Goal: Information Seeking & Learning: Learn about a topic

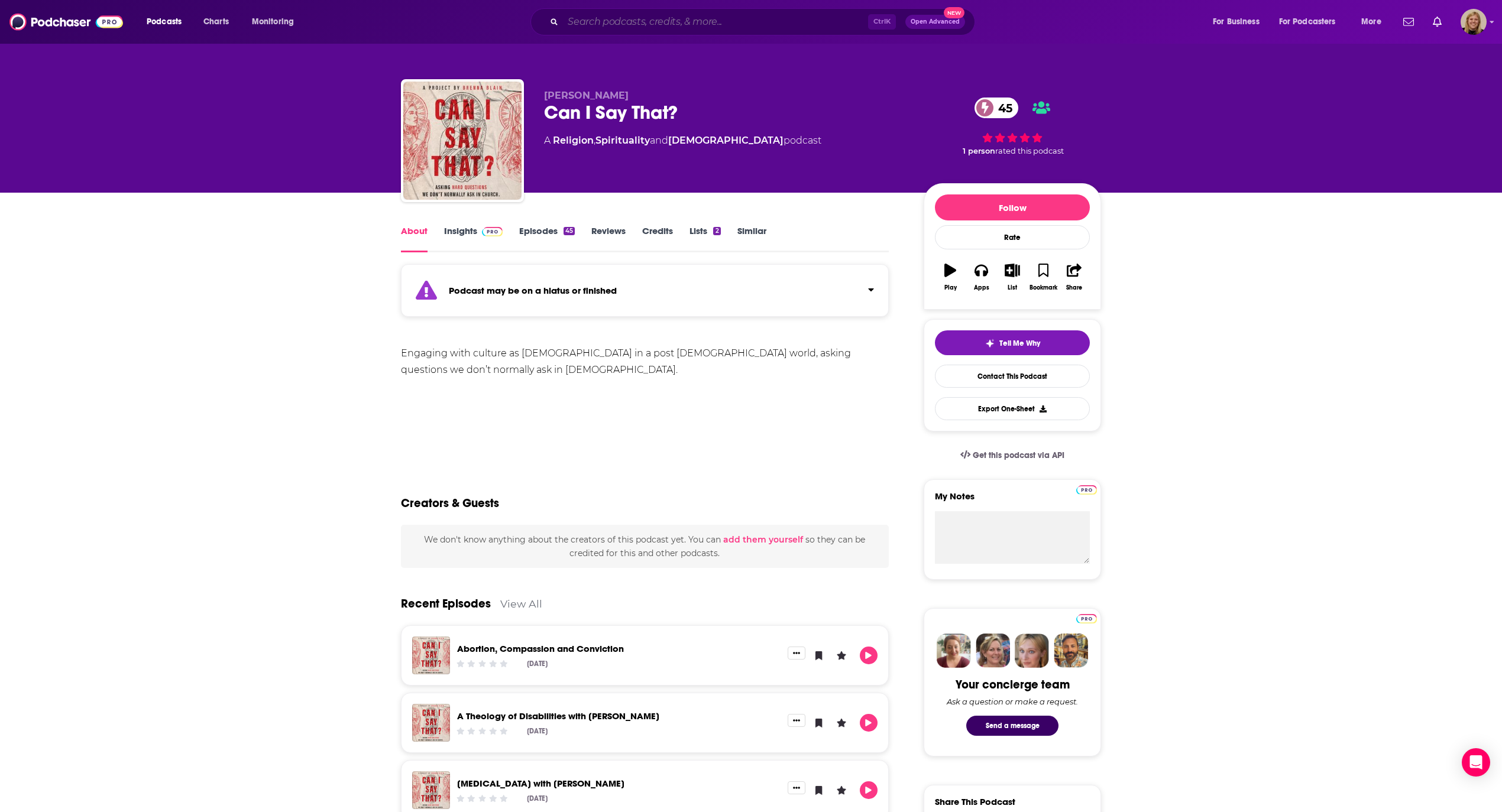
click at [679, 17] on input "Search podcasts, credits, & more..." at bounding box center [715, 22] width 305 height 18
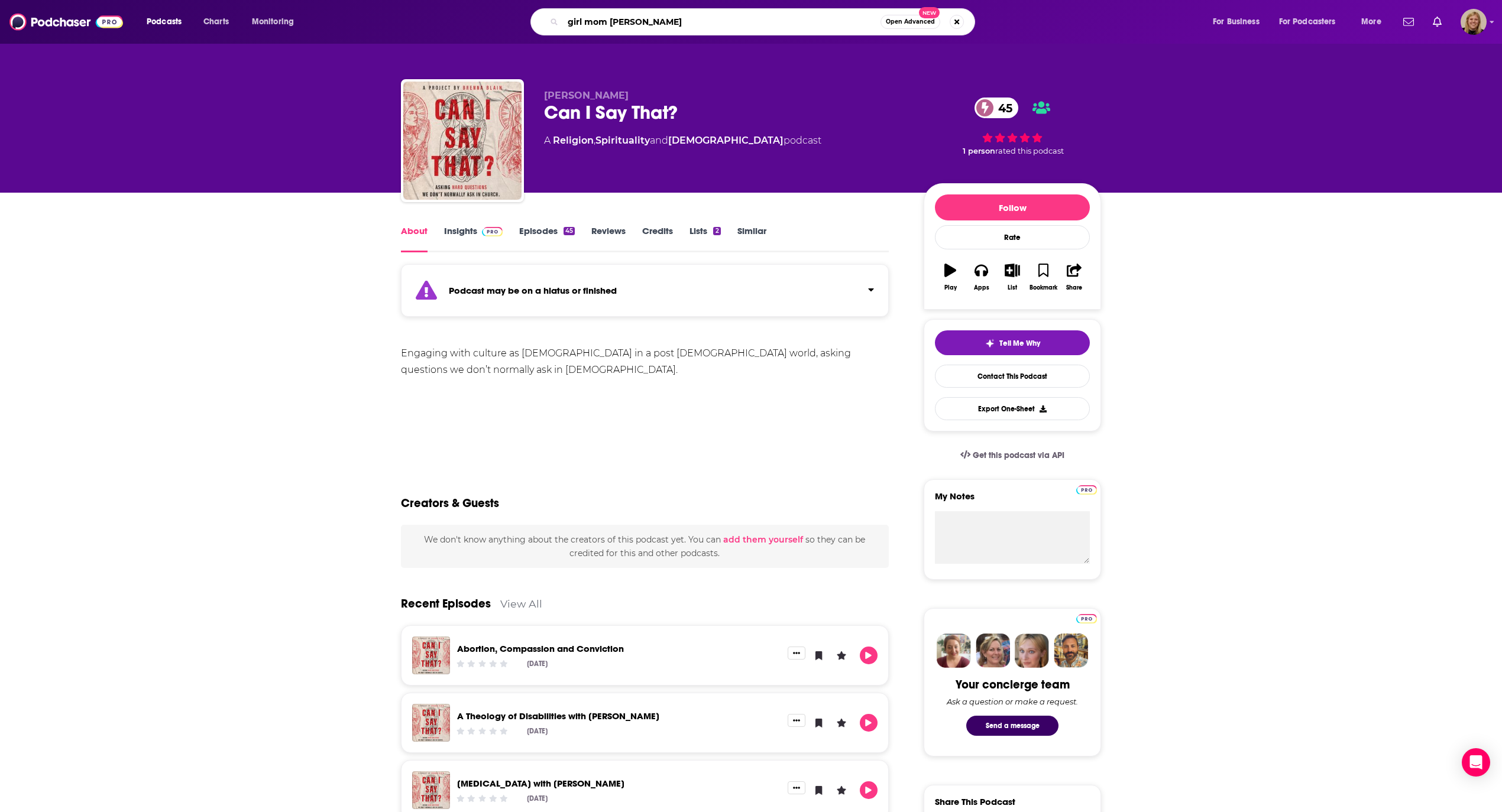
type input "girl mom podcast"
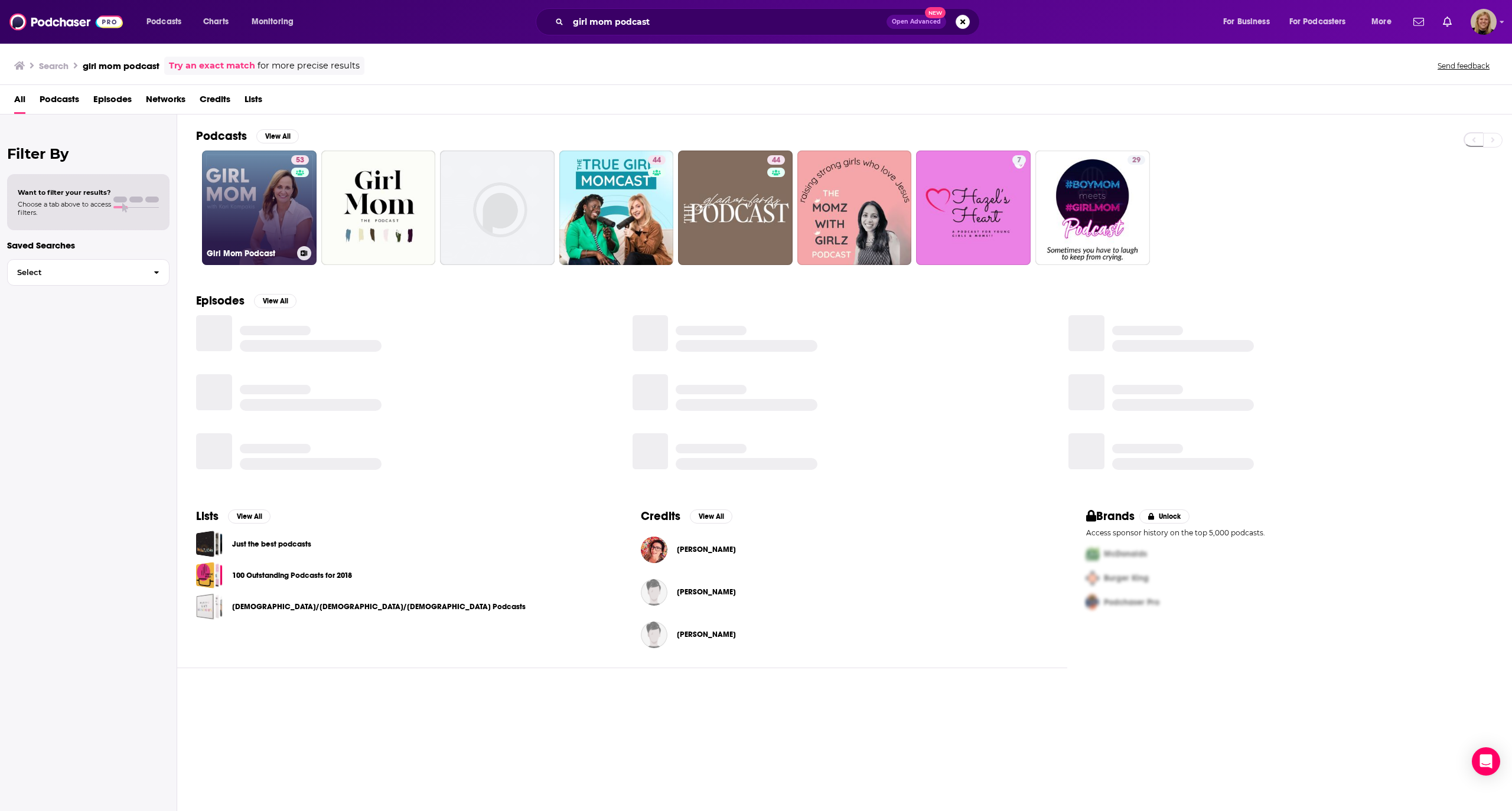
click at [238, 212] on link "53 Girl Mom Podcast" at bounding box center [259, 207] width 114 height 114
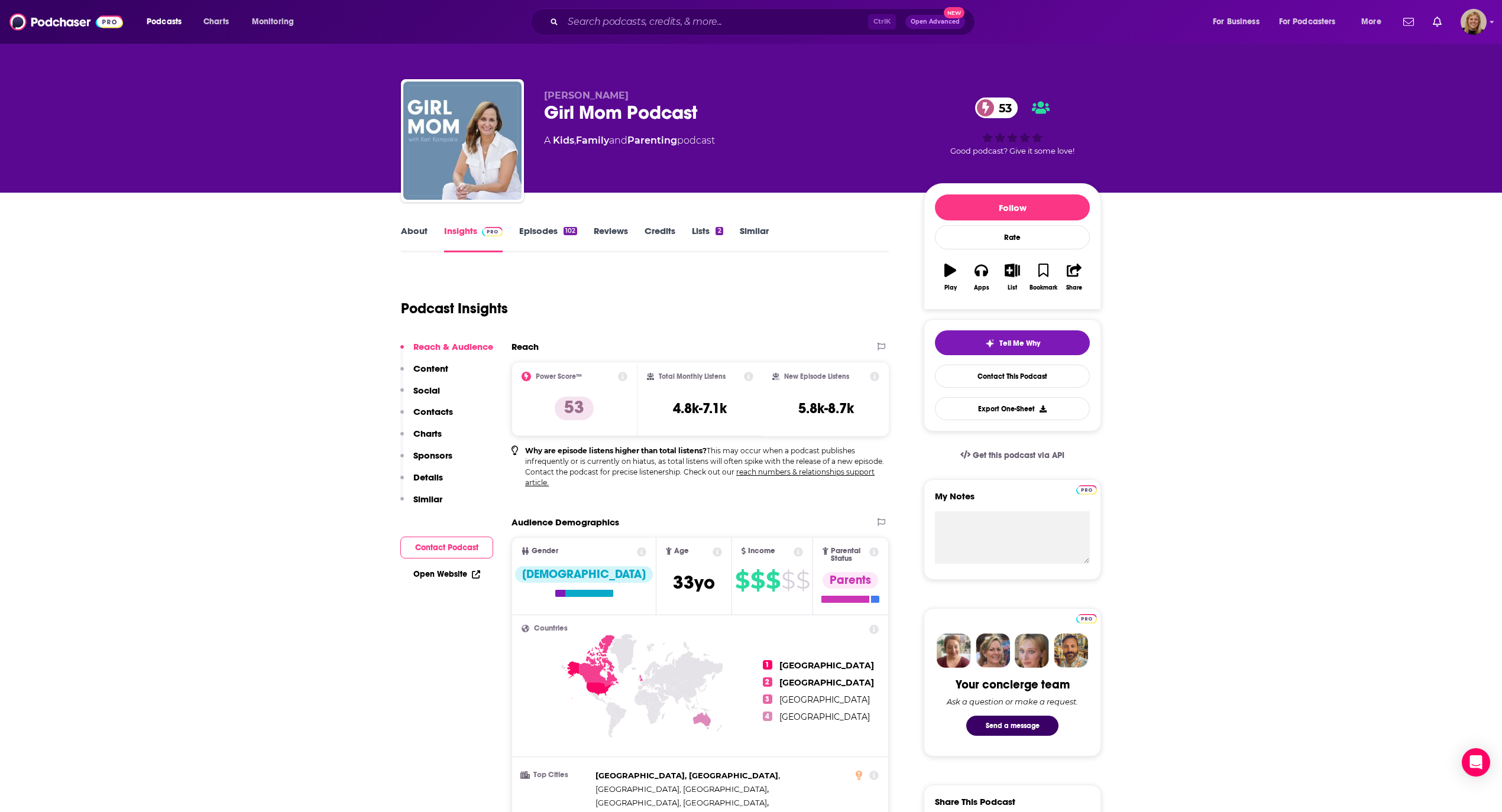
click at [409, 237] on link "About" at bounding box center [415, 239] width 27 height 27
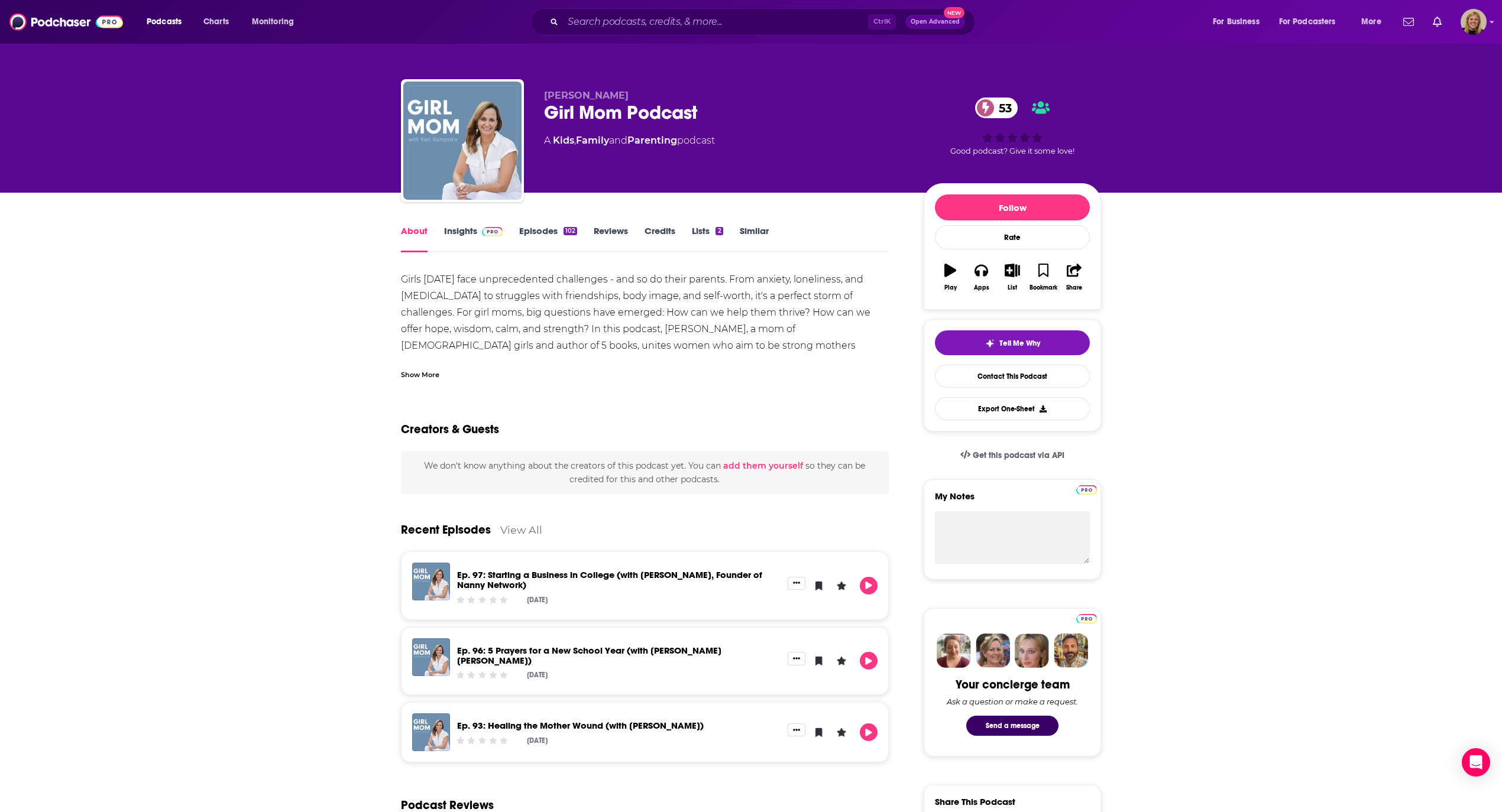
click at [452, 232] on link "Insights" at bounding box center [473, 239] width 59 height 27
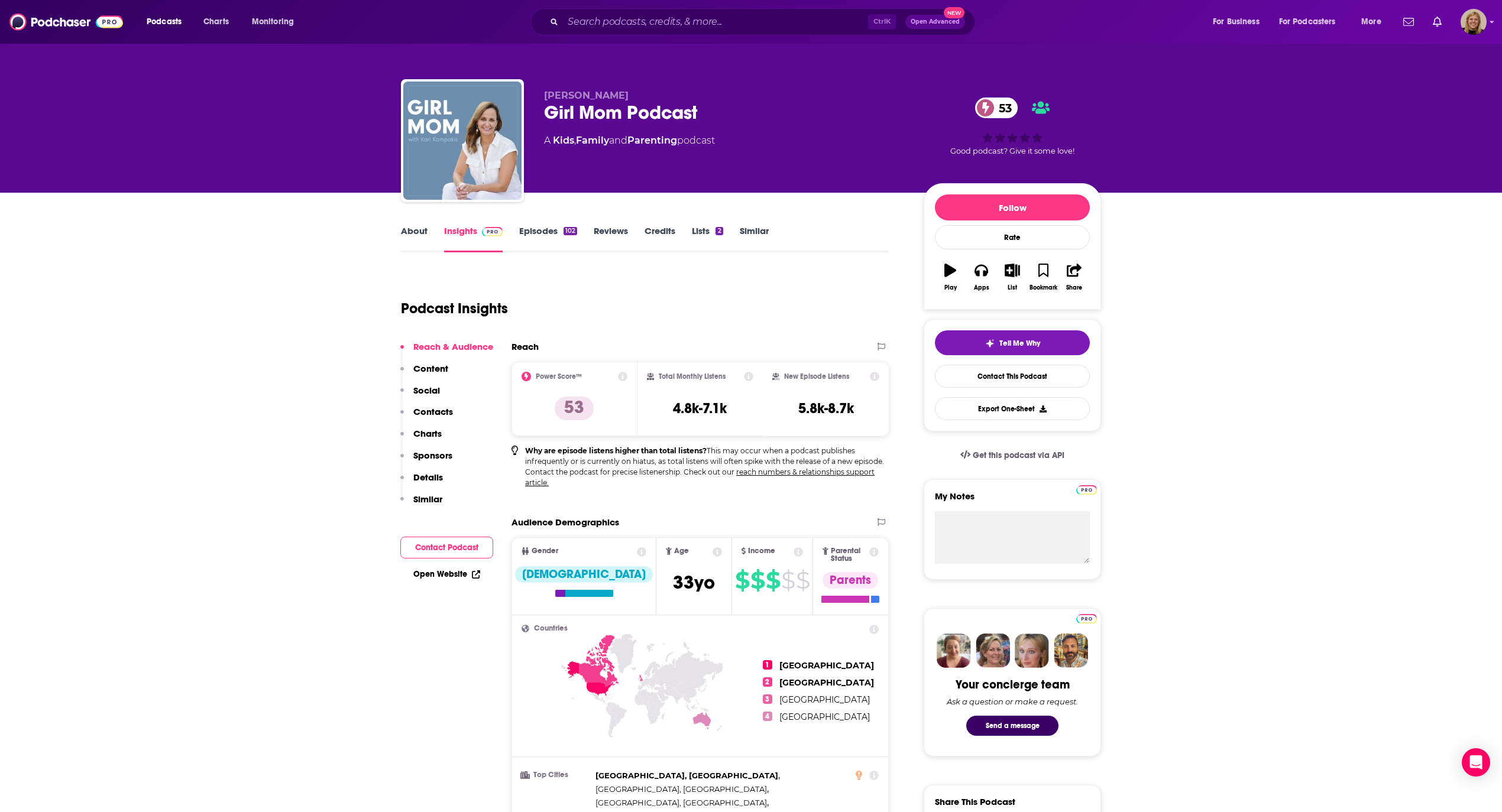
click at [437, 570] on link "Open Website" at bounding box center [446, 574] width 66 height 10
click at [630, 24] on input "Search podcasts, credits, & more..." at bounding box center [715, 22] width 305 height 18
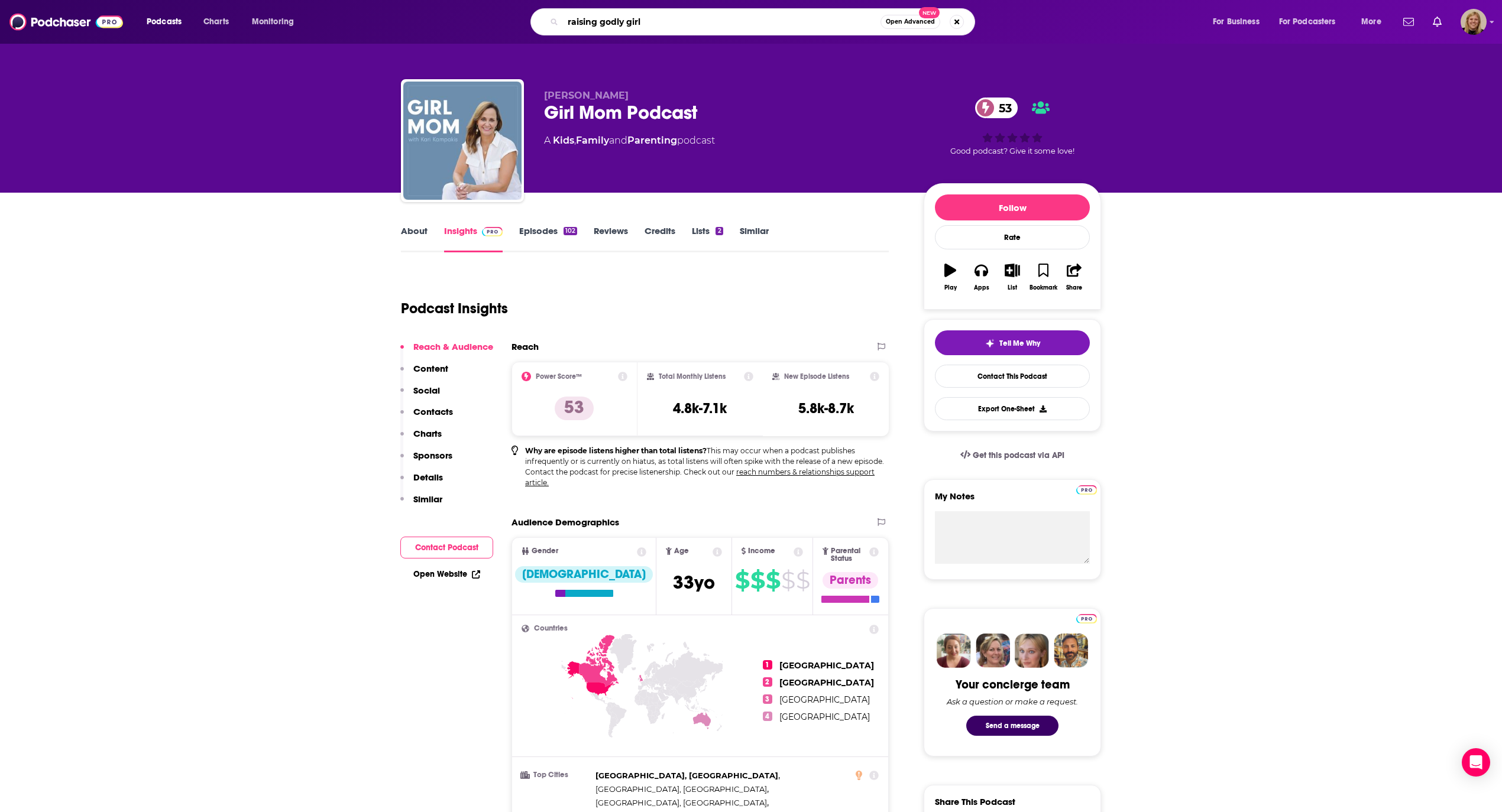
type input "raising godly girls"
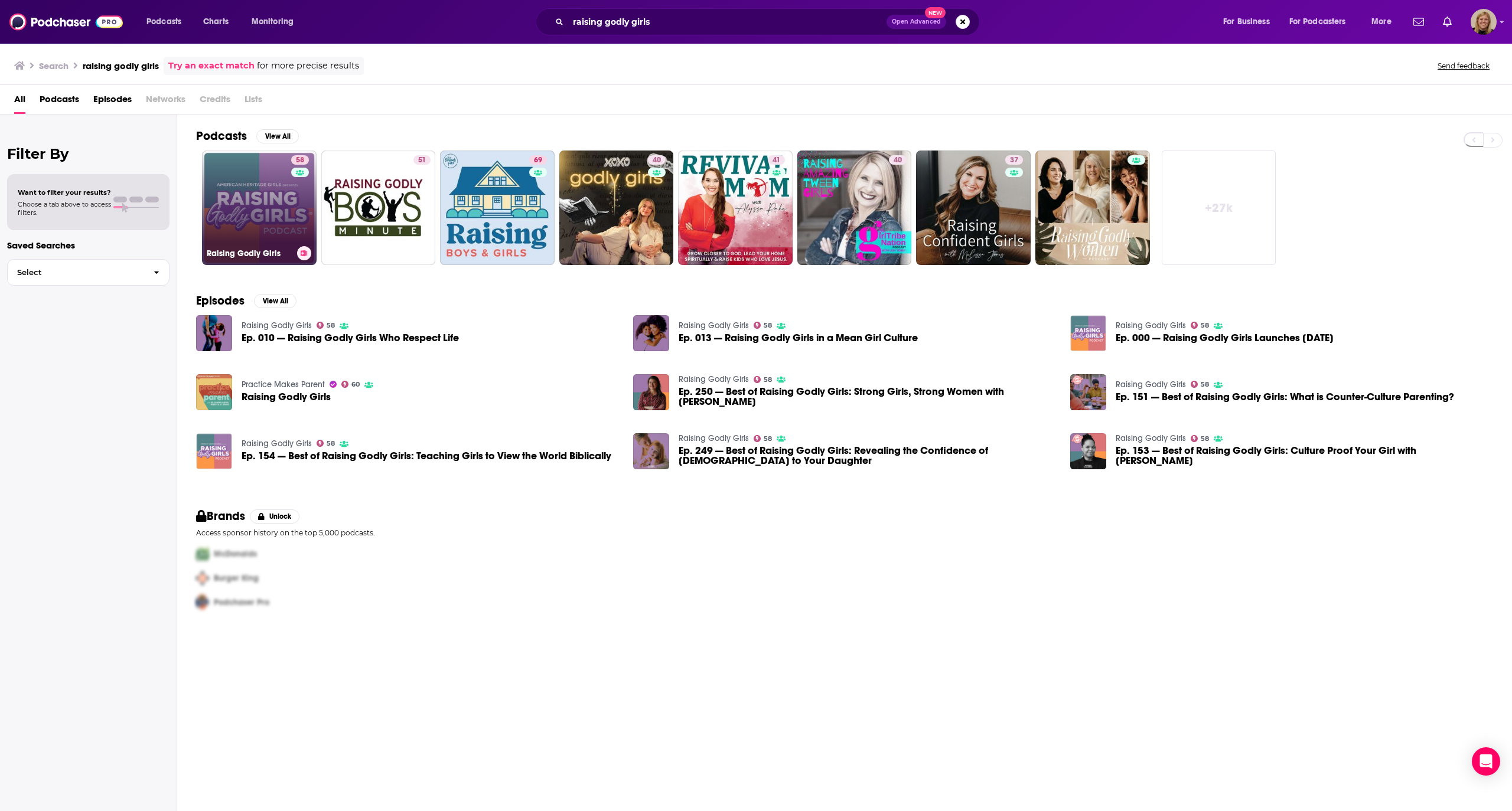
click at [261, 192] on link "58 Raising Godly Girls" at bounding box center [259, 207] width 114 height 114
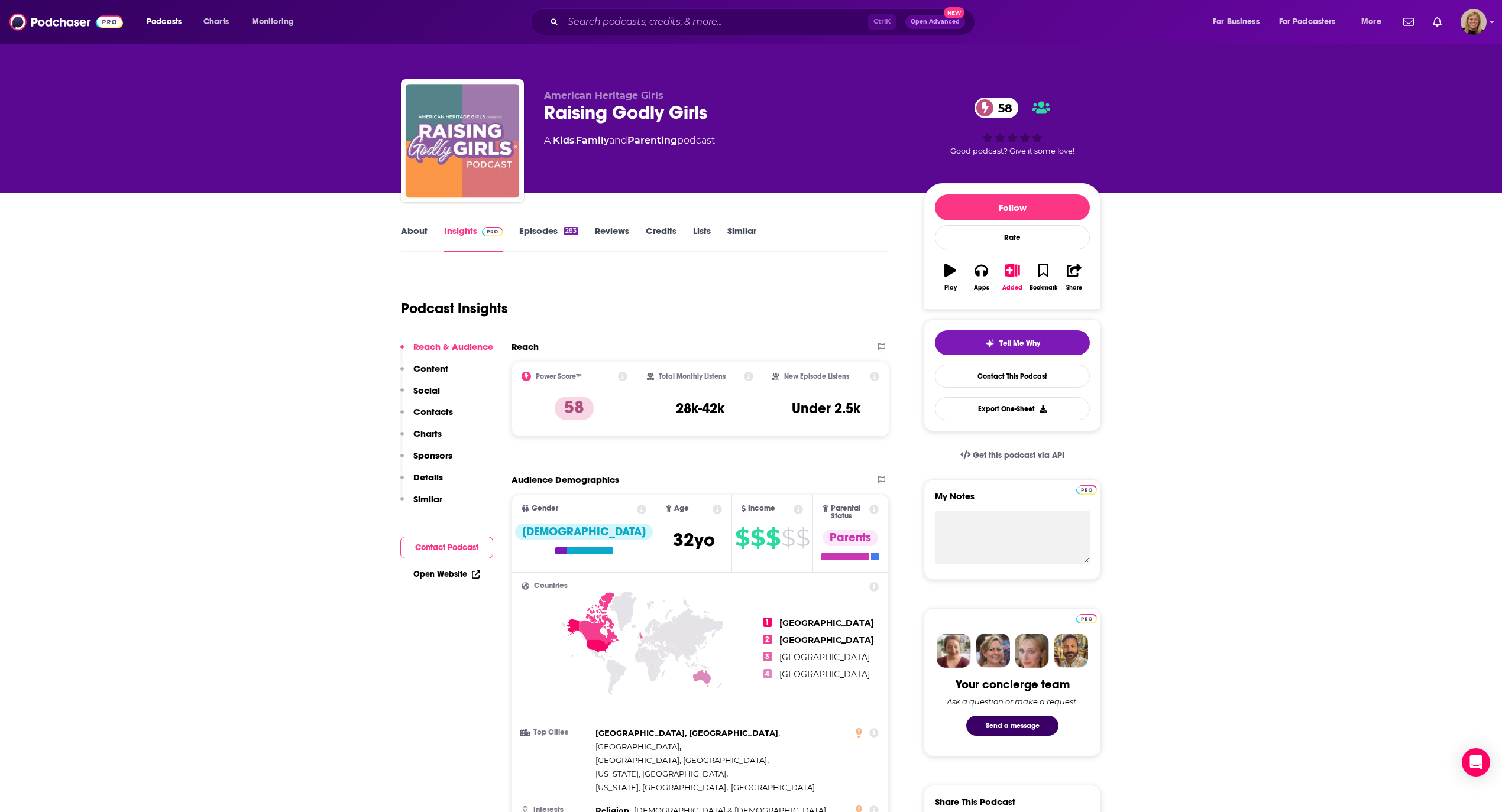
click at [402, 229] on link "About" at bounding box center [415, 239] width 27 height 27
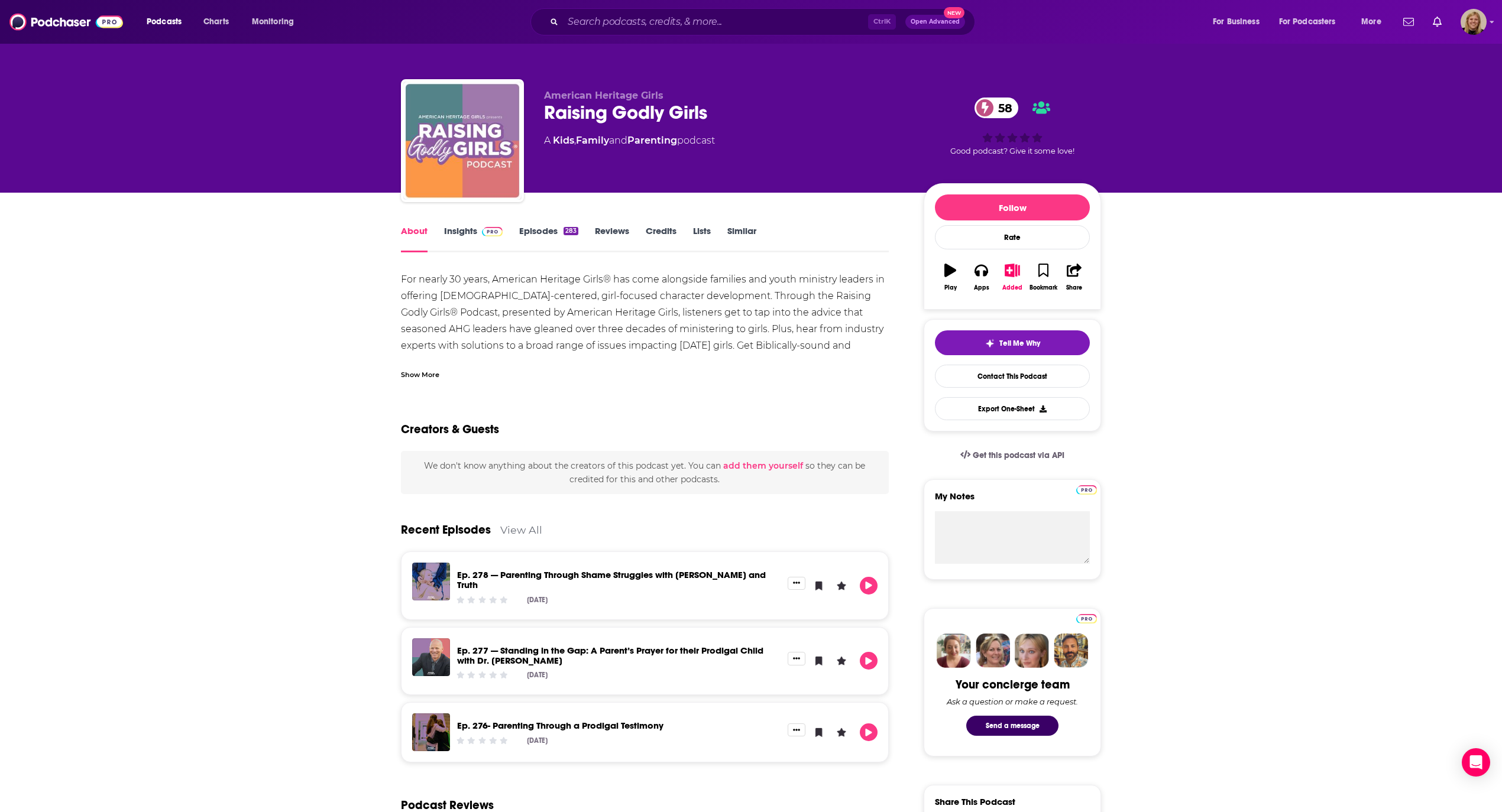
click at [419, 373] on div "Show More" at bounding box center [420, 373] width 39 height 11
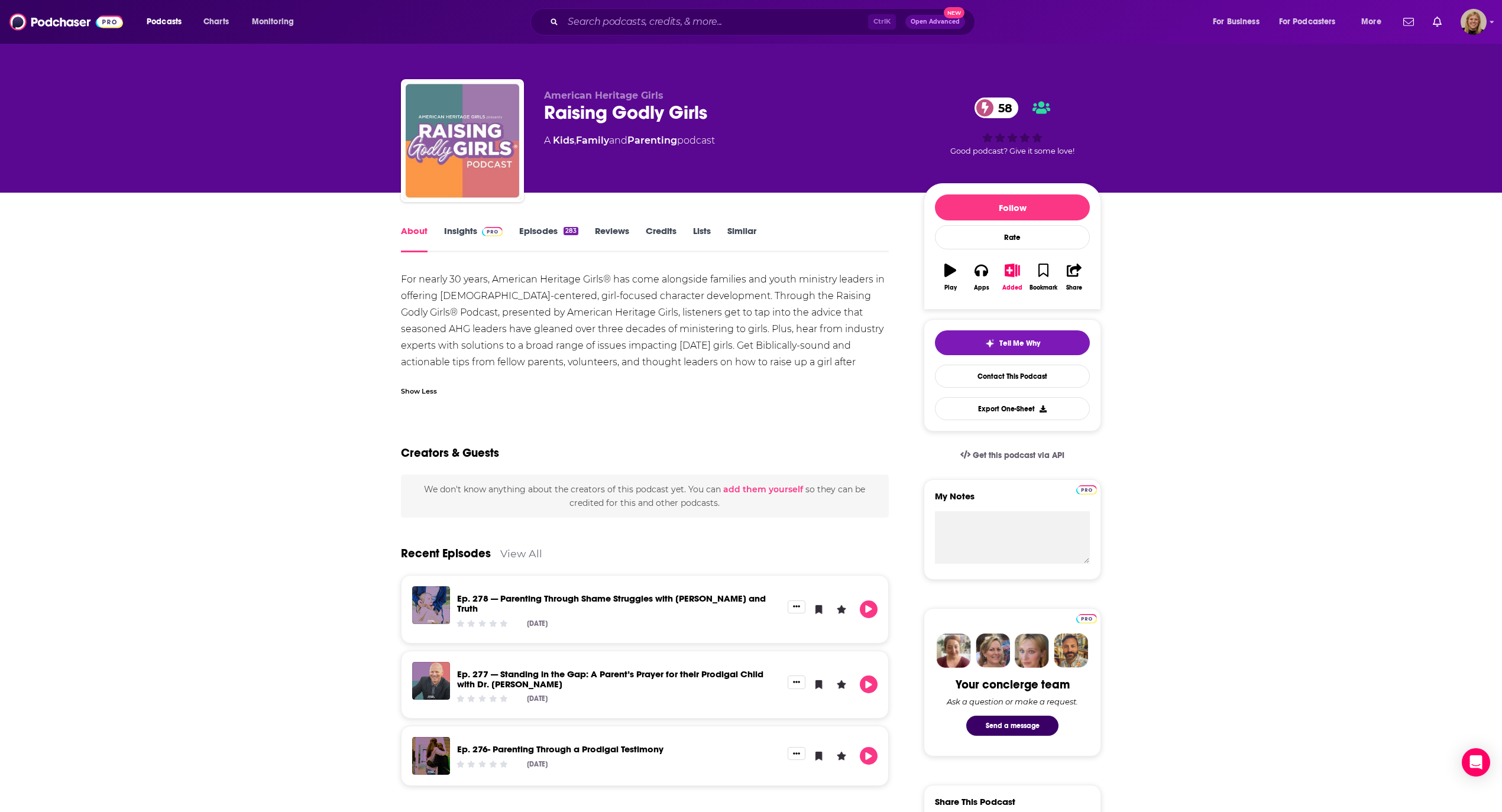
click at [465, 226] on link "Insights" at bounding box center [473, 239] width 59 height 27
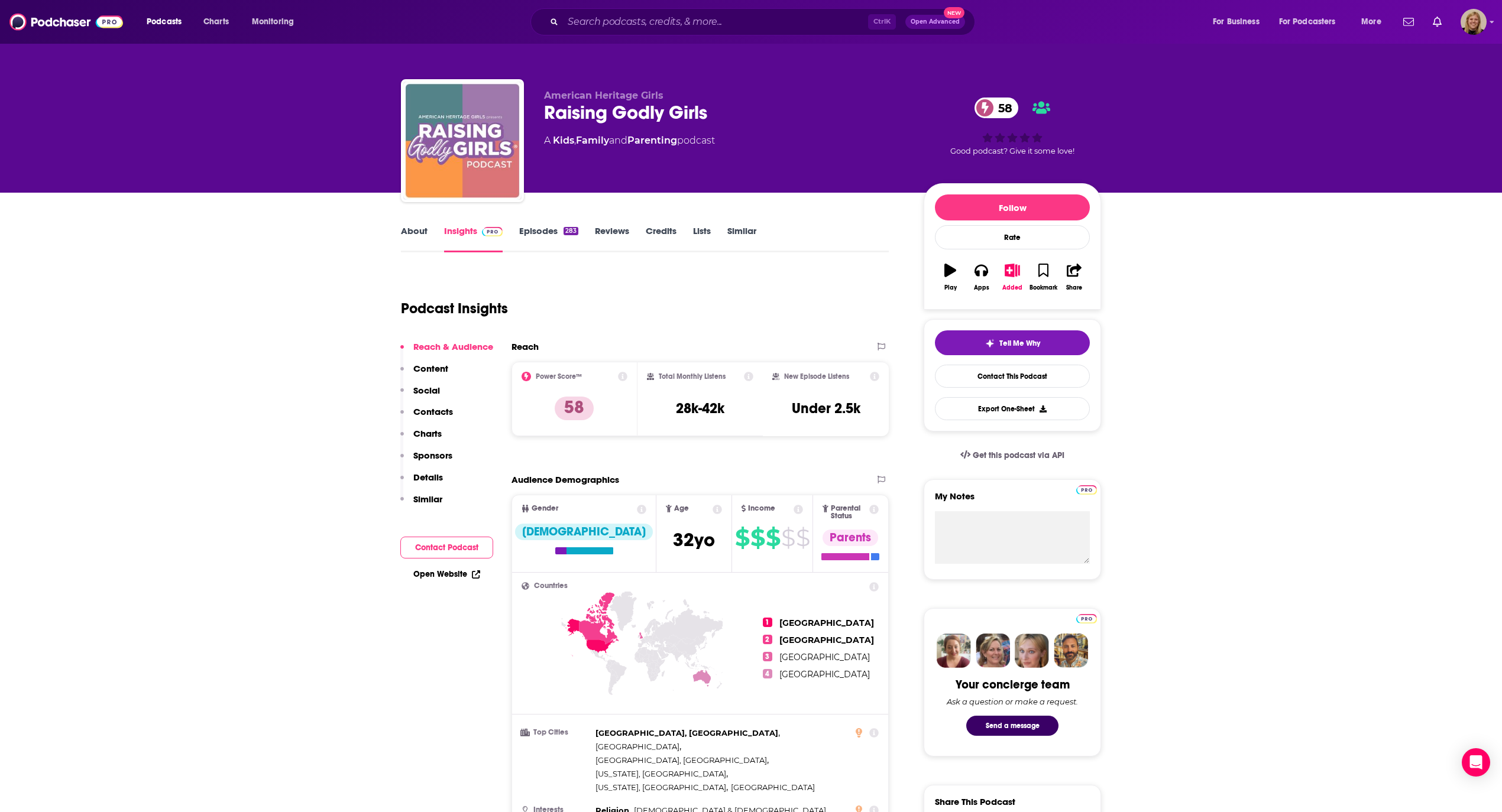
click at [441, 544] on button "Contact Podcast" at bounding box center [447, 547] width 93 height 22
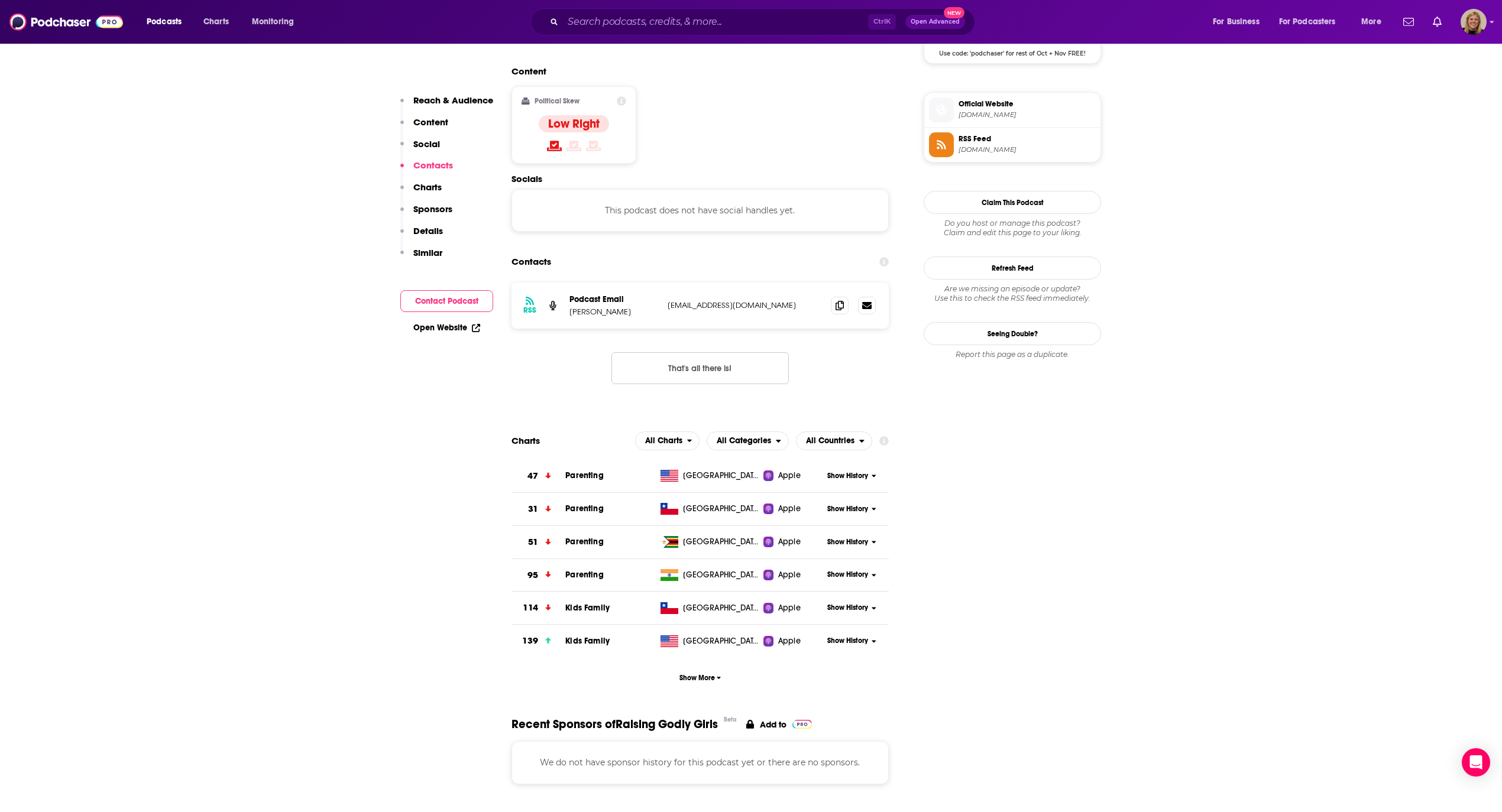
scroll to position [936, 0]
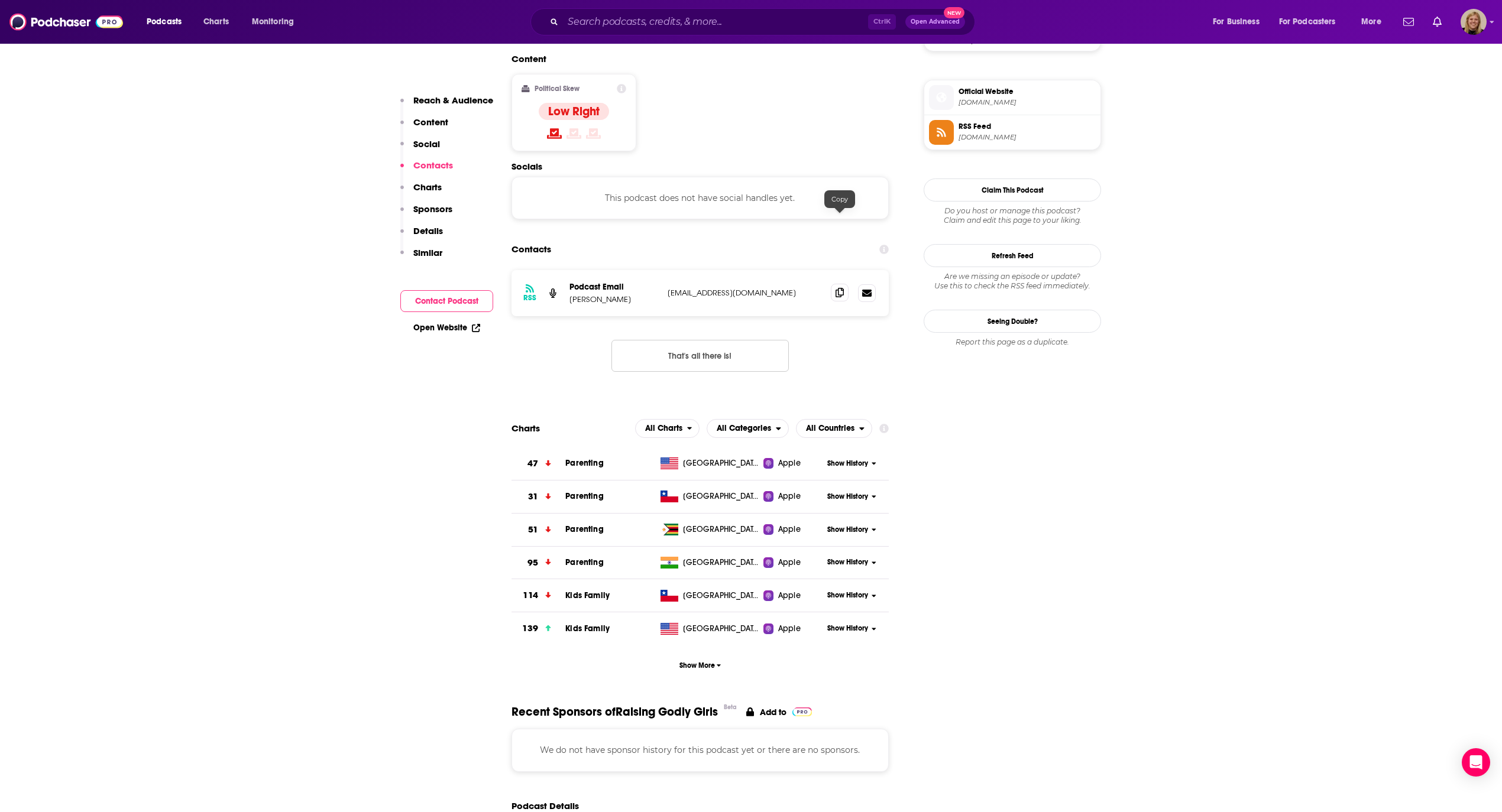
click at [840, 287] on icon at bounding box center [839, 292] width 8 height 9
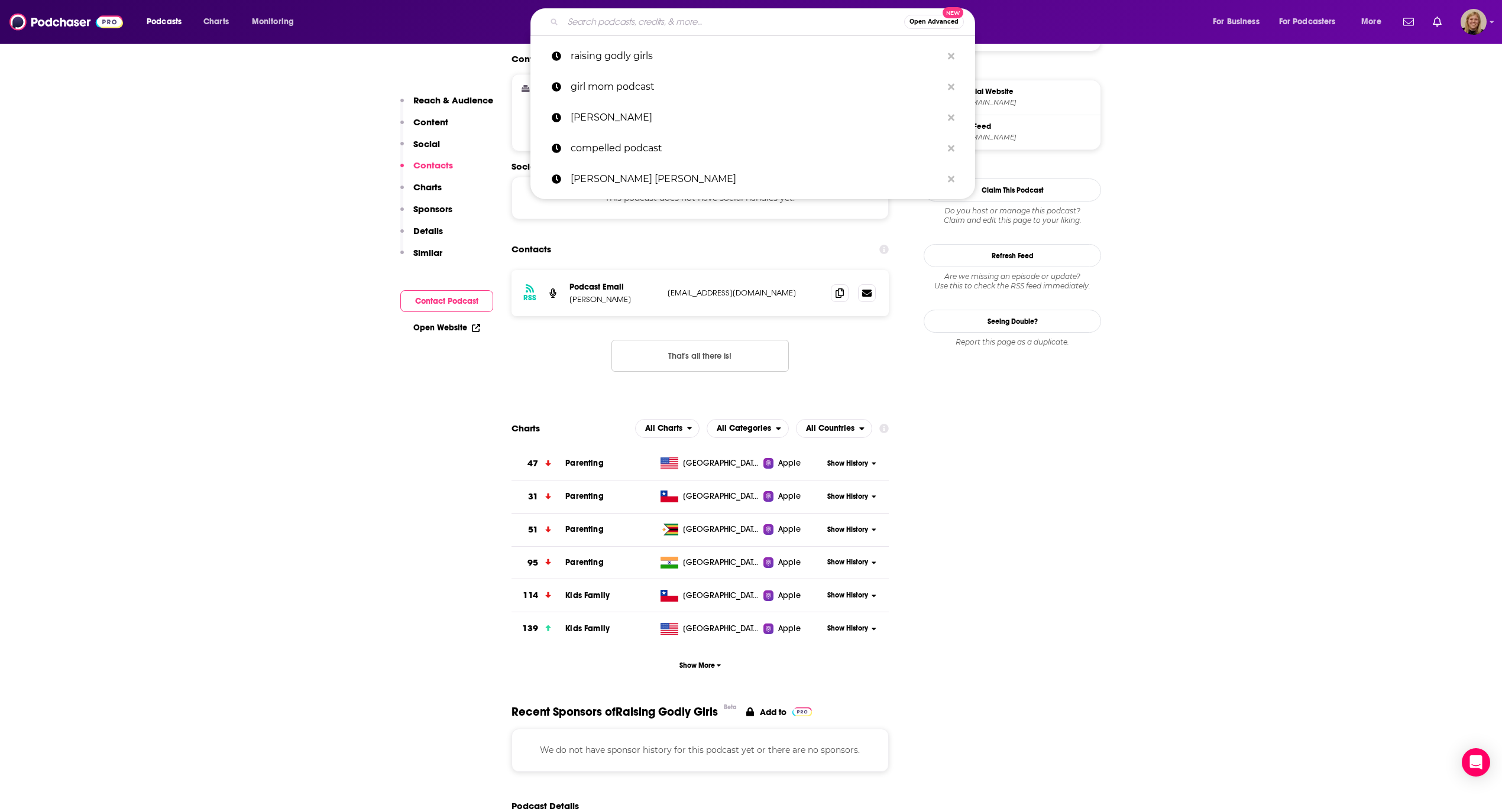
click at [597, 17] on input "Search podcasts, credits, & more..." at bounding box center [733, 22] width 341 height 18
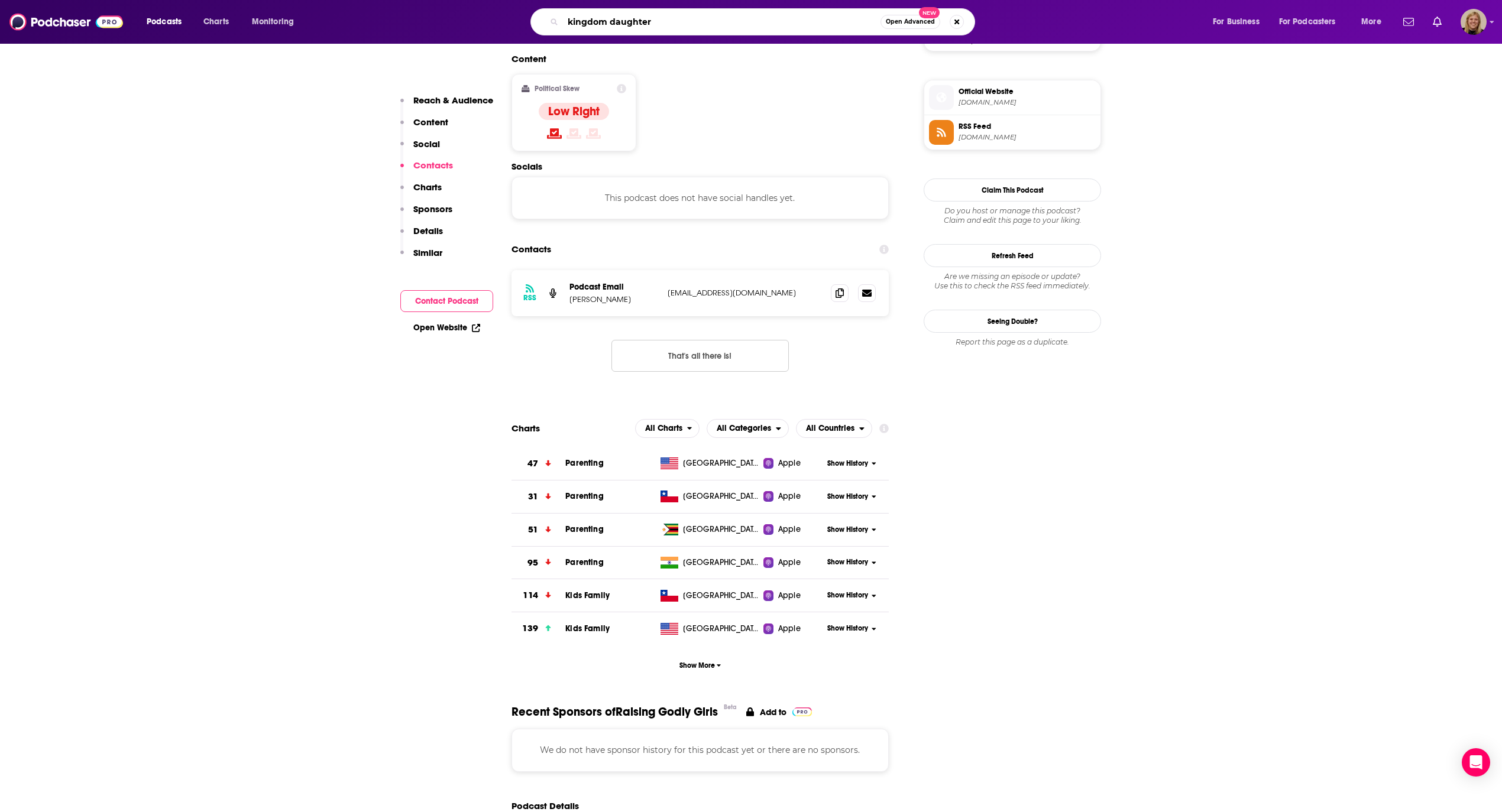
type input "kingdom daughters"
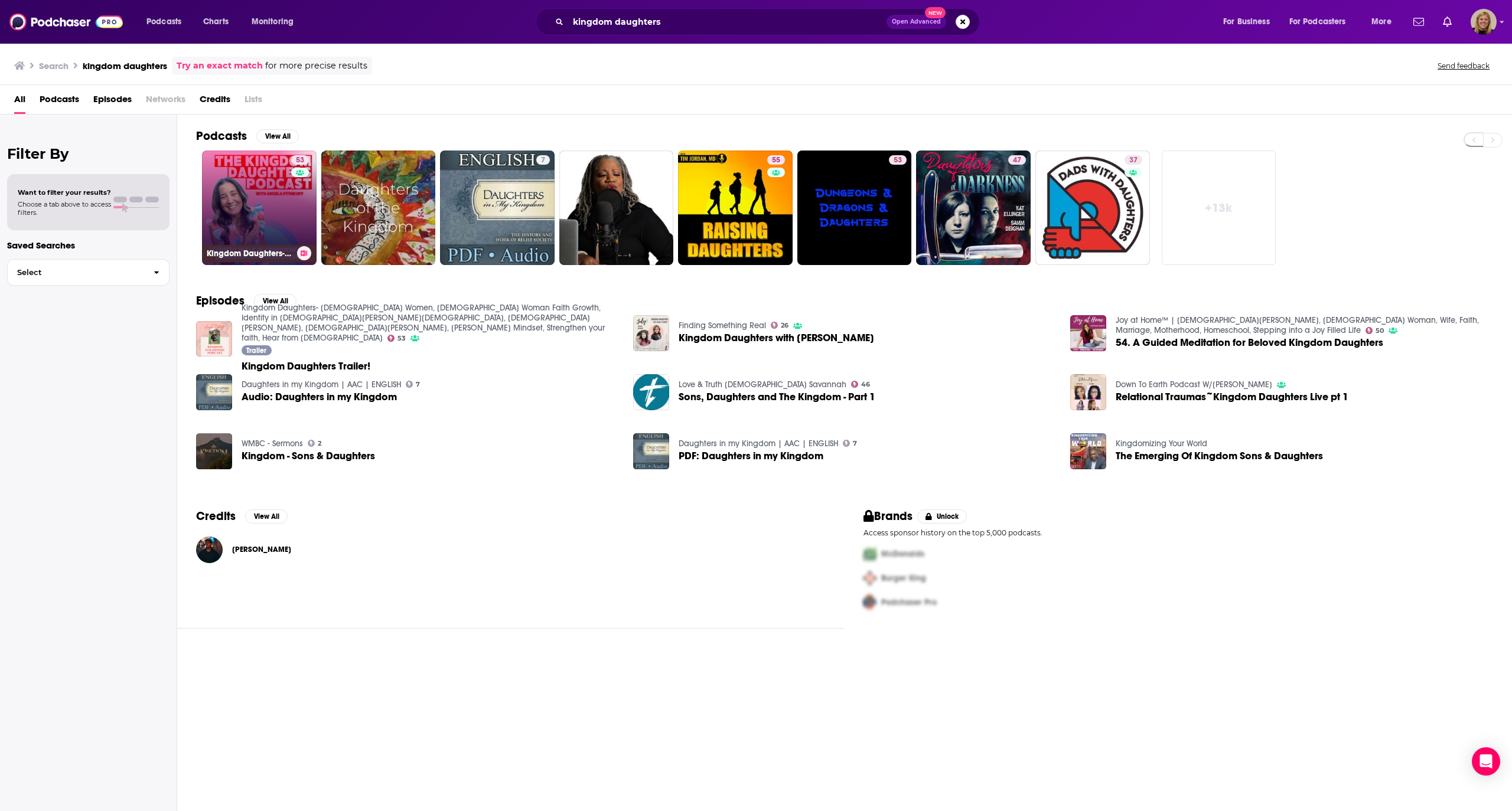
click at [256, 195] on link "53 Kingdom Daughters- [DEMOGRAPHIC_DATA] Women, [DEMOGRAPHIC_DATA] Woman Faith …" at bounding box center [259, 207] width 114 height 114
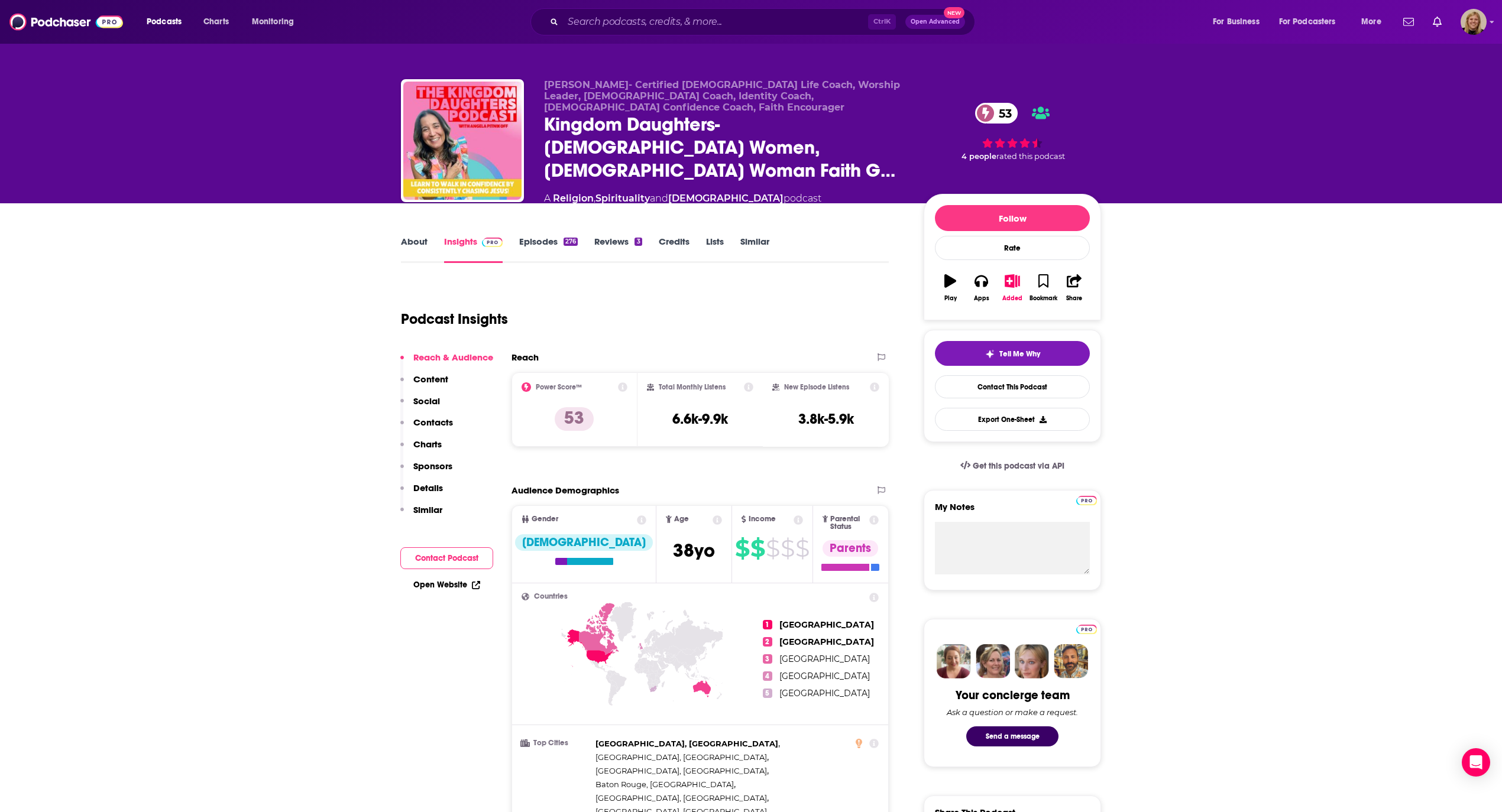
click at [410, 235] on link "About" at bounding box center [415, 249] width 27 height 27
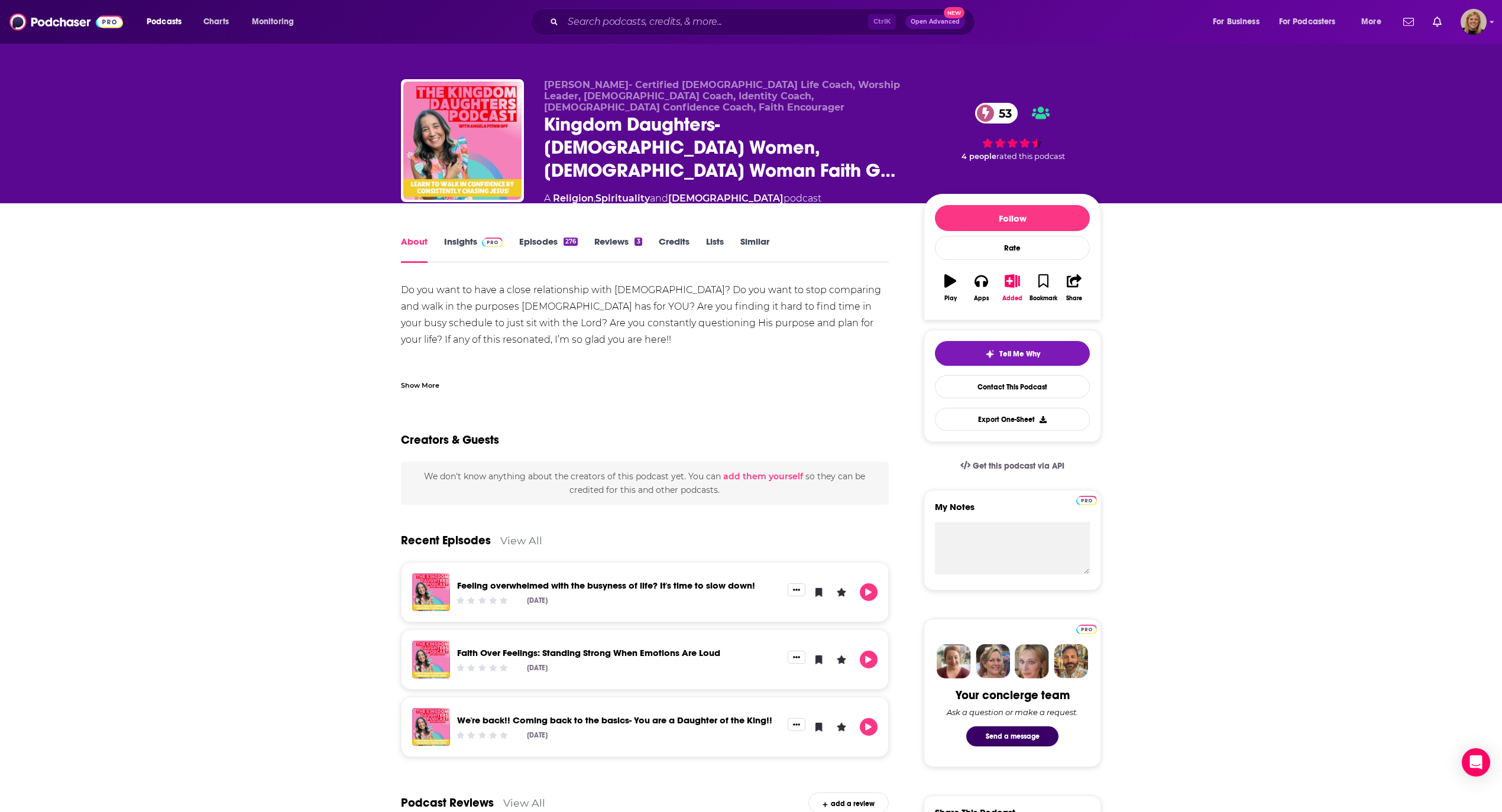
click at [425, 379] on div "Show More" at bounding box center [420, 384] width 39 height 11
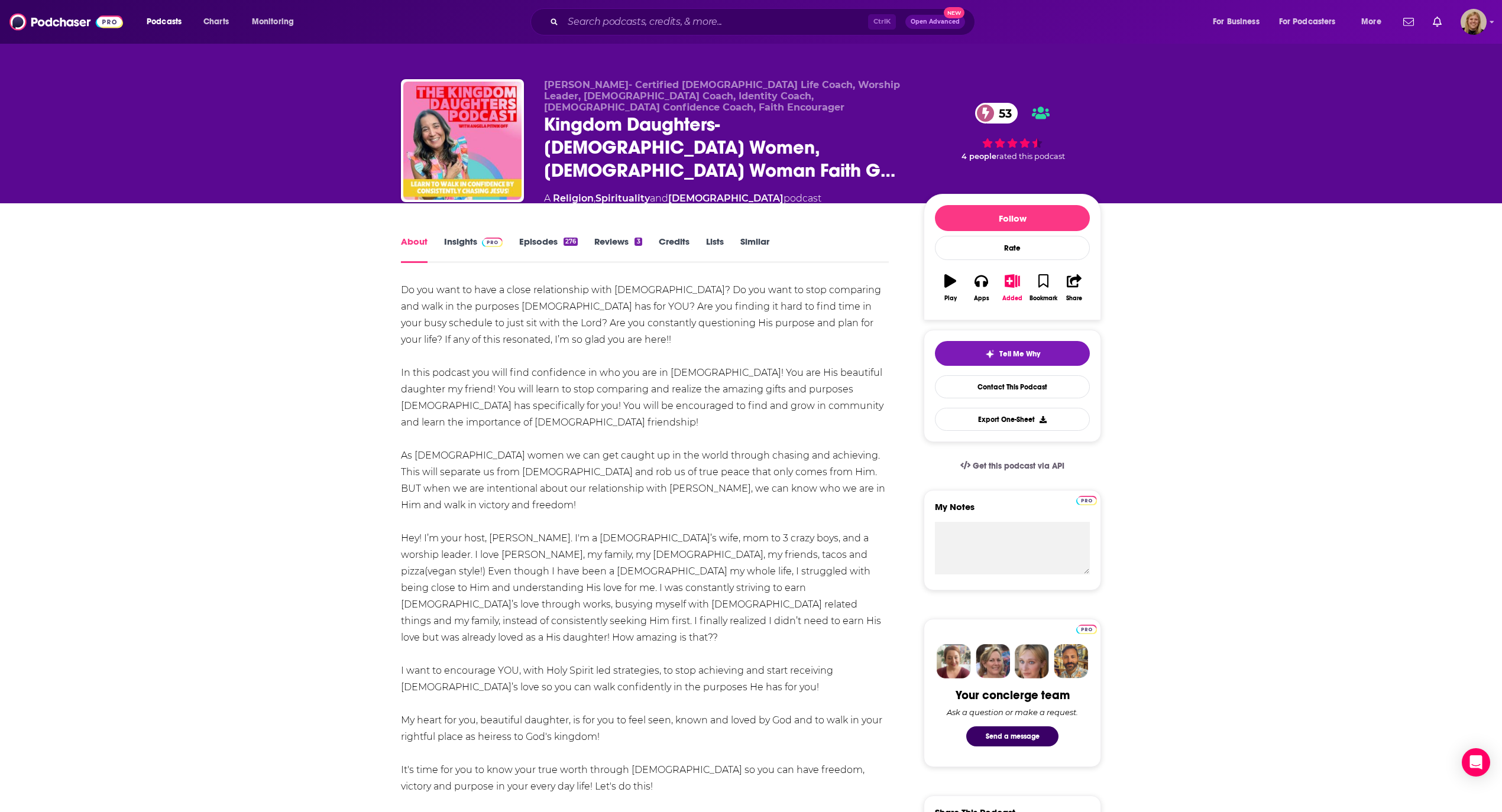
click at [465, 235] on link "Insights" at bounding box center [473, 249] width 59 height 27
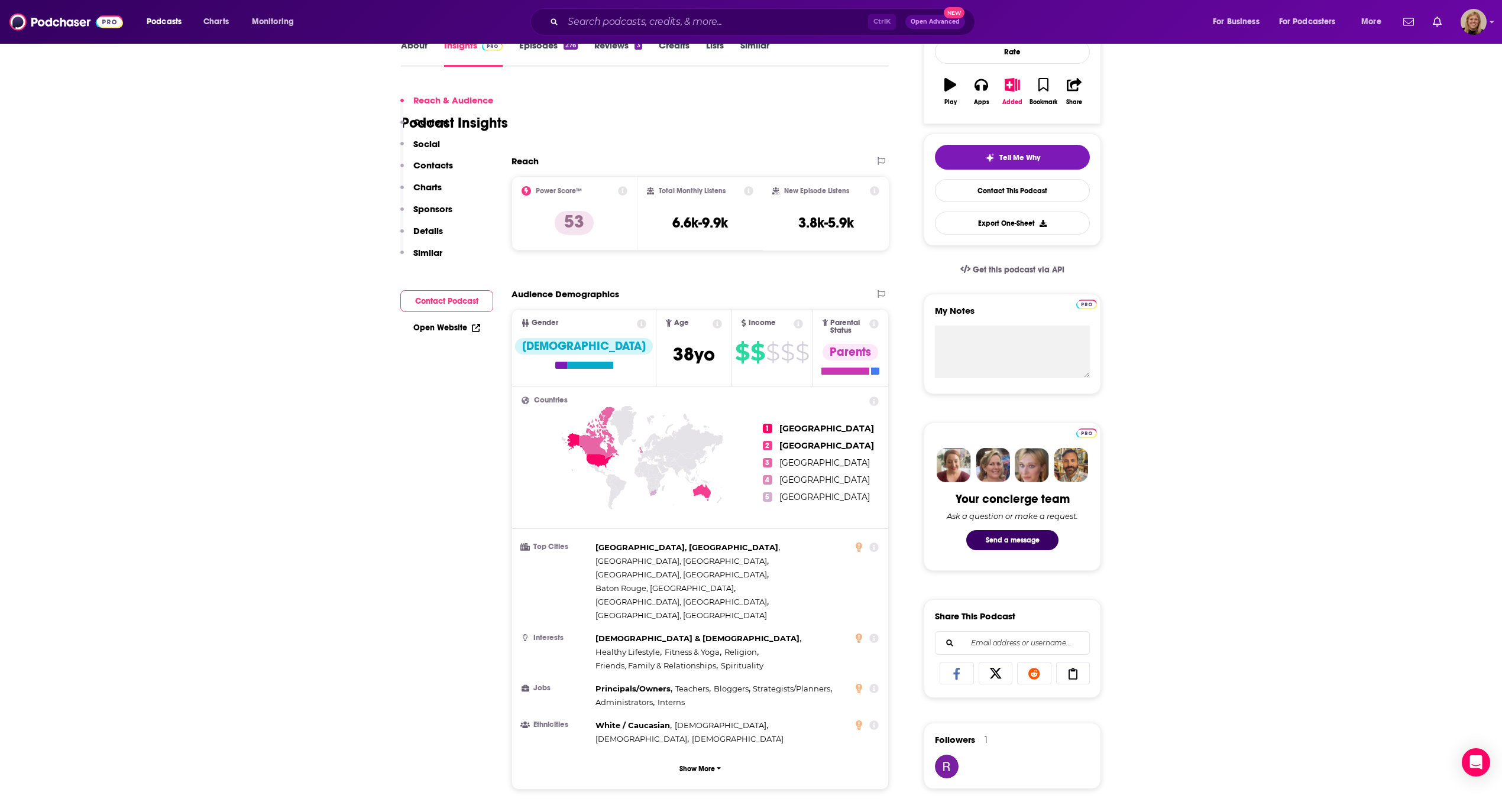
scroll to position [236, 0]
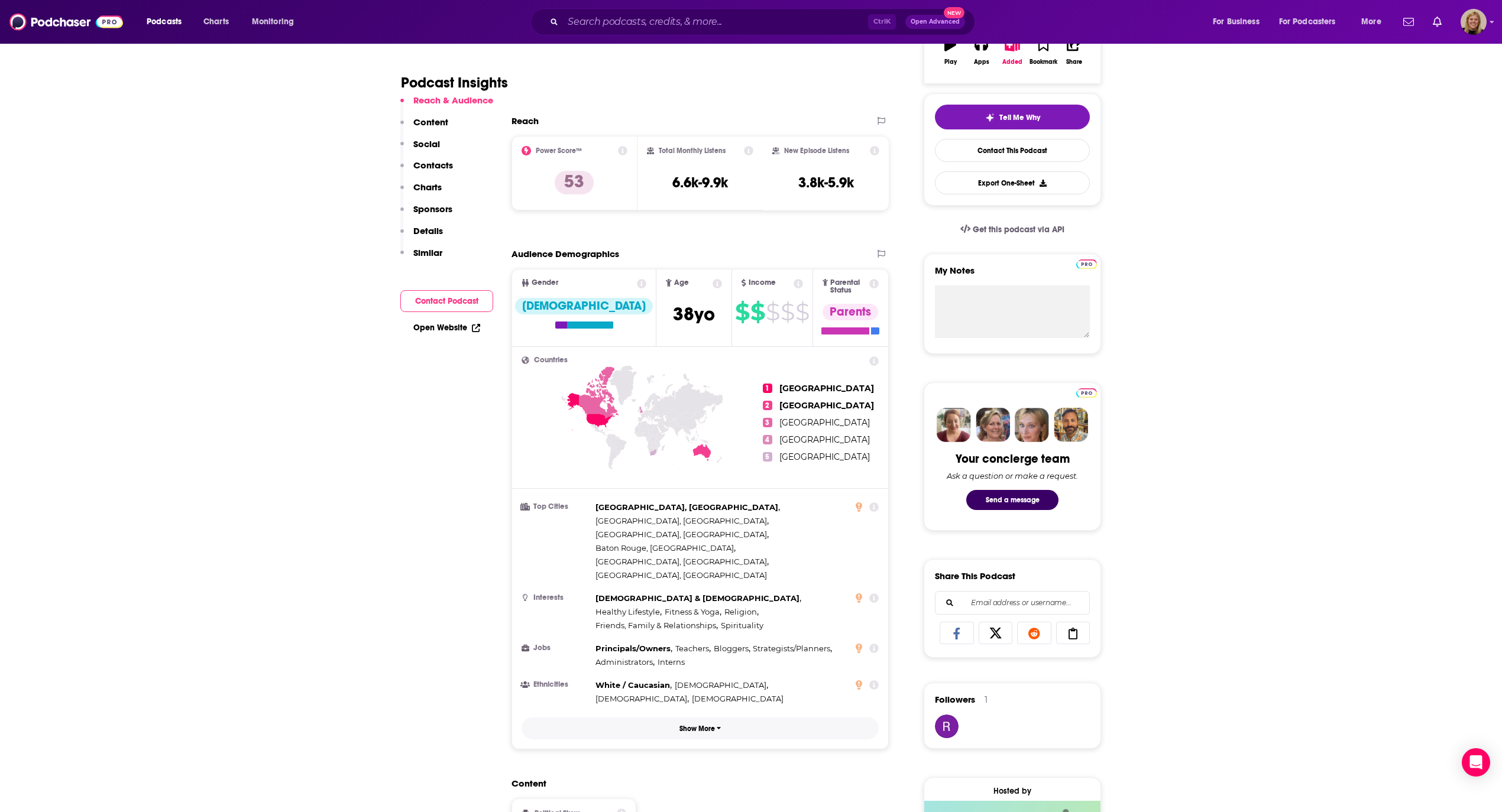
click at [701, 725] on p "Show More" at bounding box center [697, 729] width 35 height 8
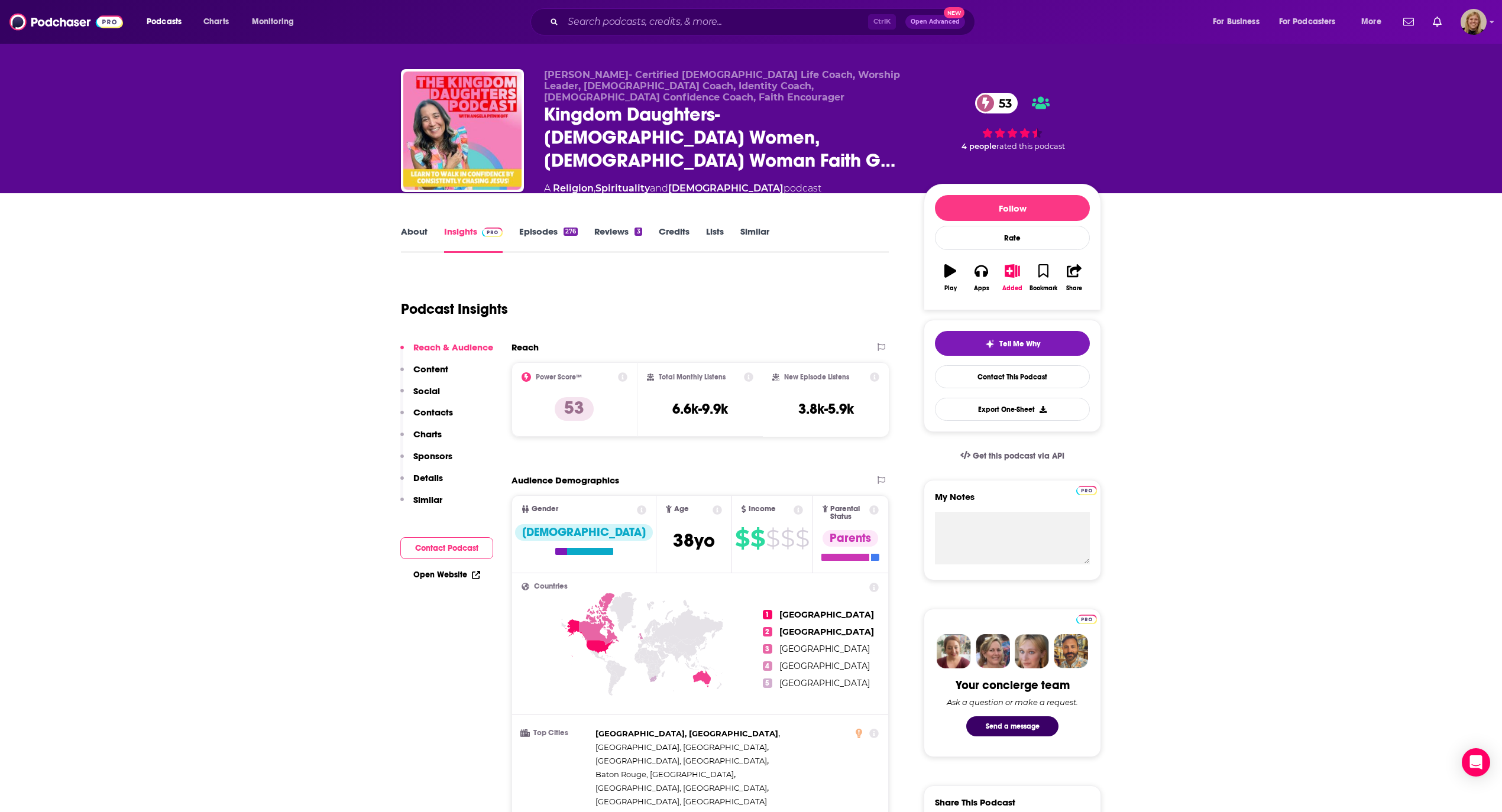
scroll to position [0, 0]
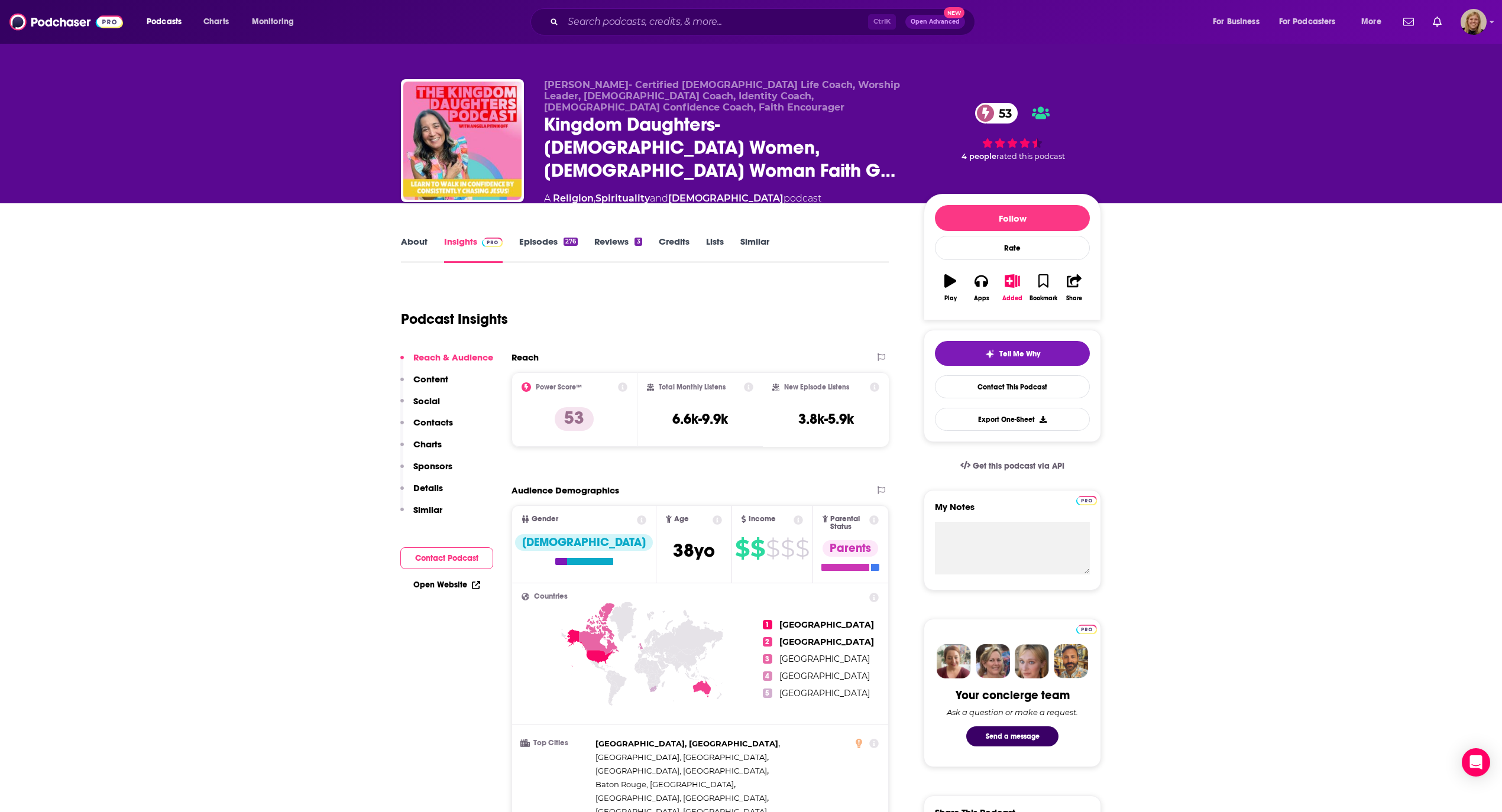
click at [420, 236] on link "About" at bounding box center [415, 249] width 27 height 27
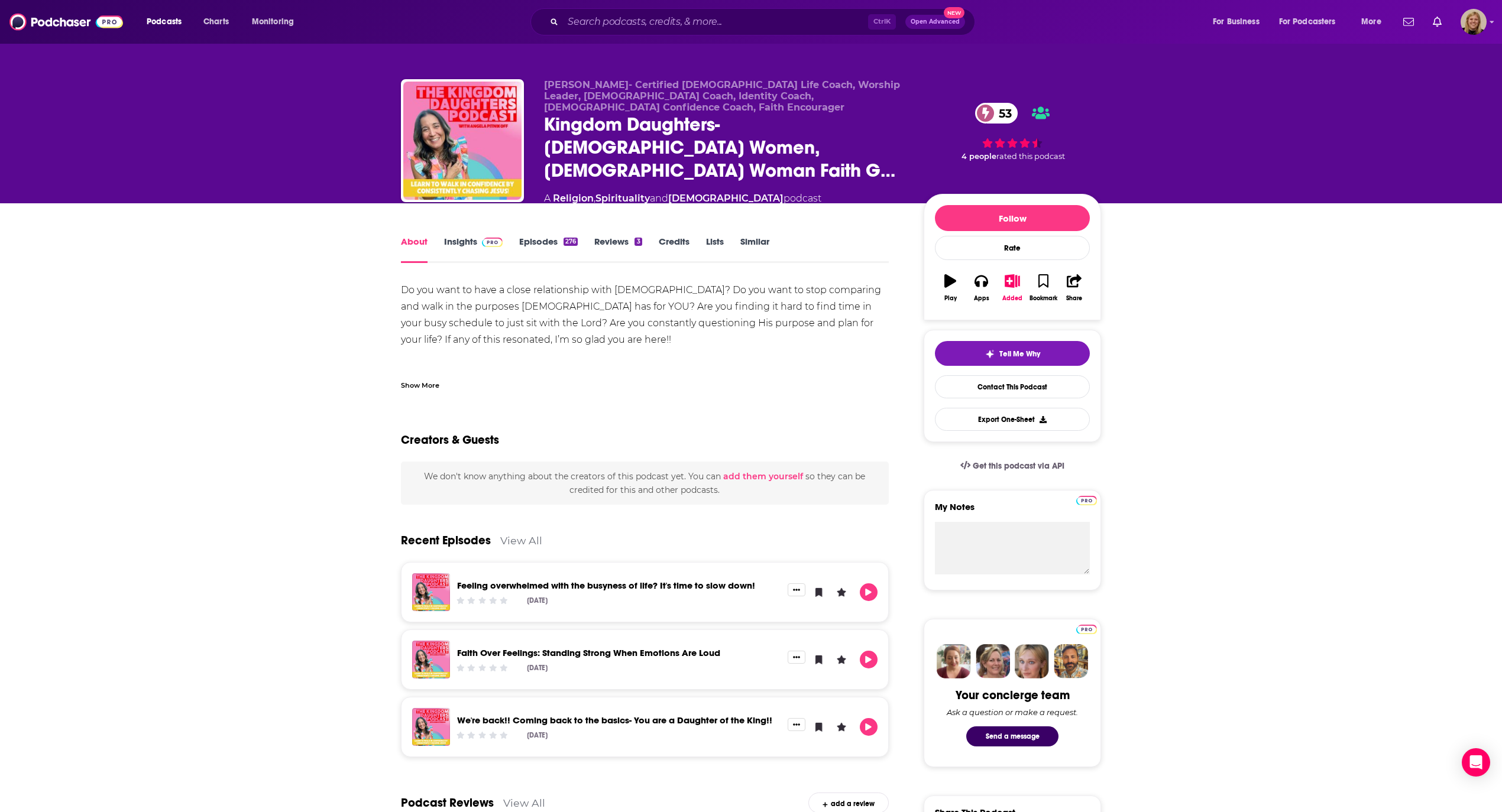
click at [459, 235] on link "Insights" at bounding box center [473, 249] width 59 height 27
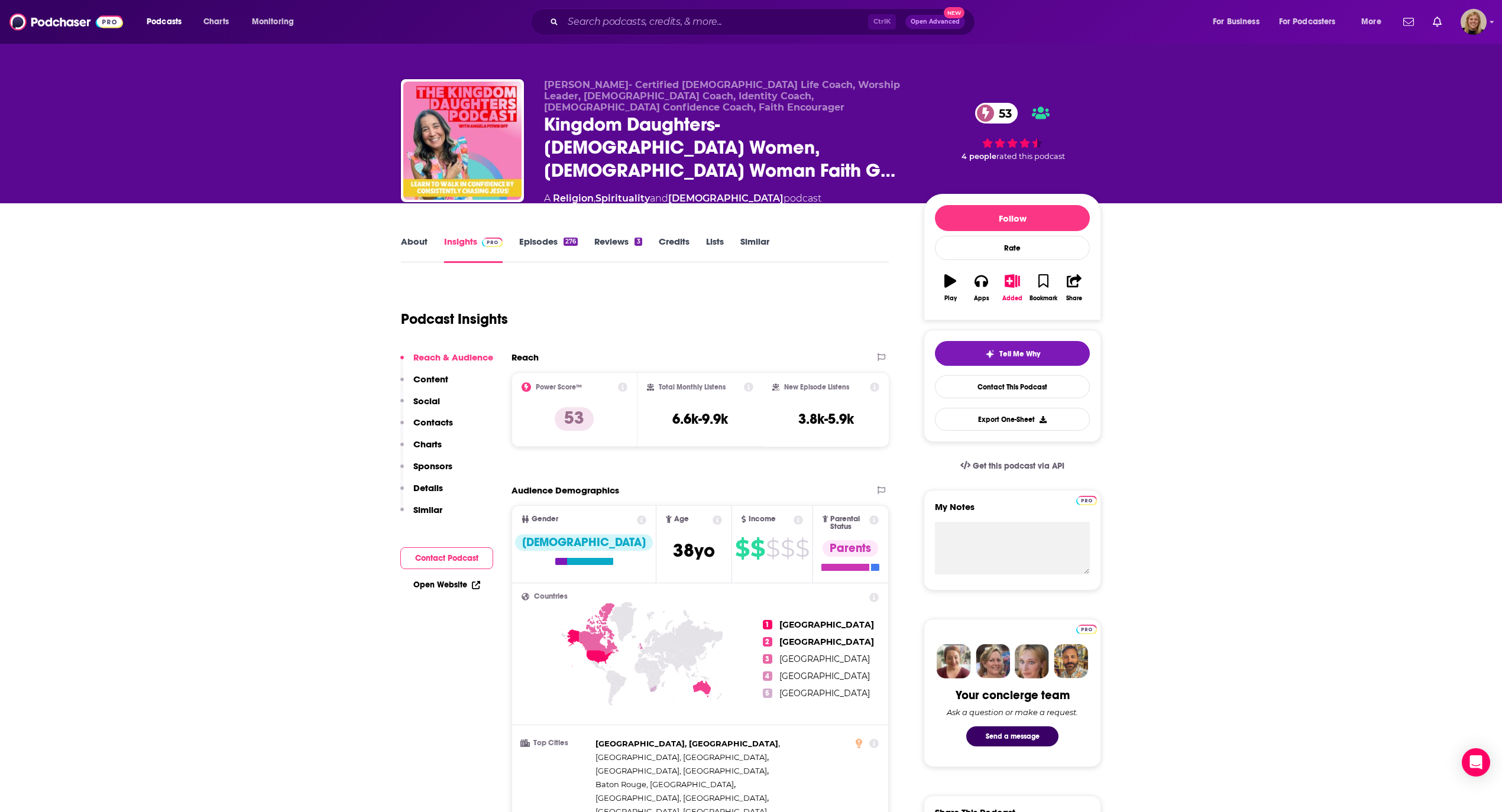
click at [466, 547] on button "Contact Podcast" at bounding box center [447, 558] width 93 height 22
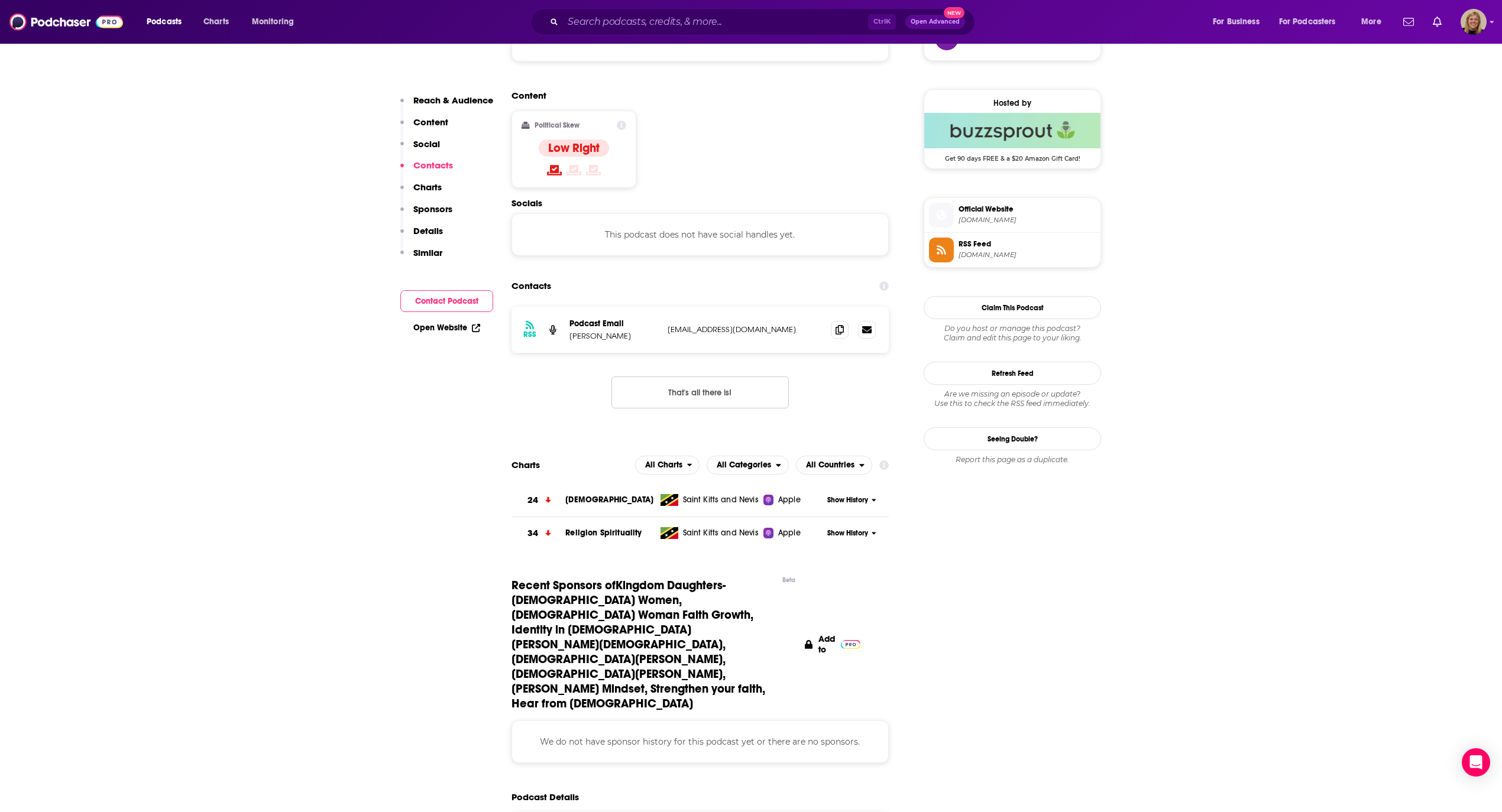
scroll to position [936, 0]
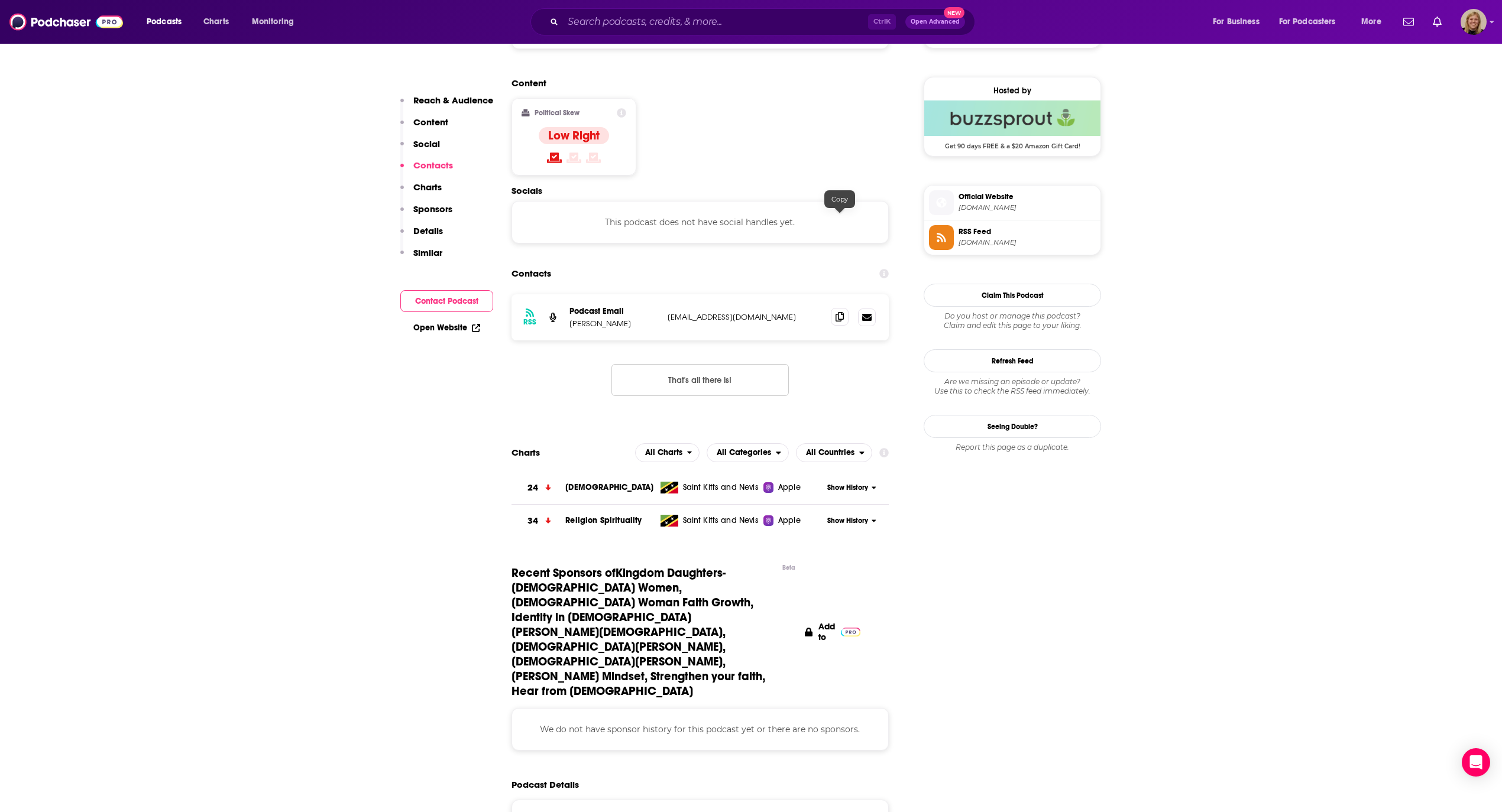
click at [838, 312] on icon at bounding box center [839, 316] width 8 height 9
click at [634, 29] on input "Search podcasts, credits, & more..." at bounding box center [715, 22] width 305 height 18
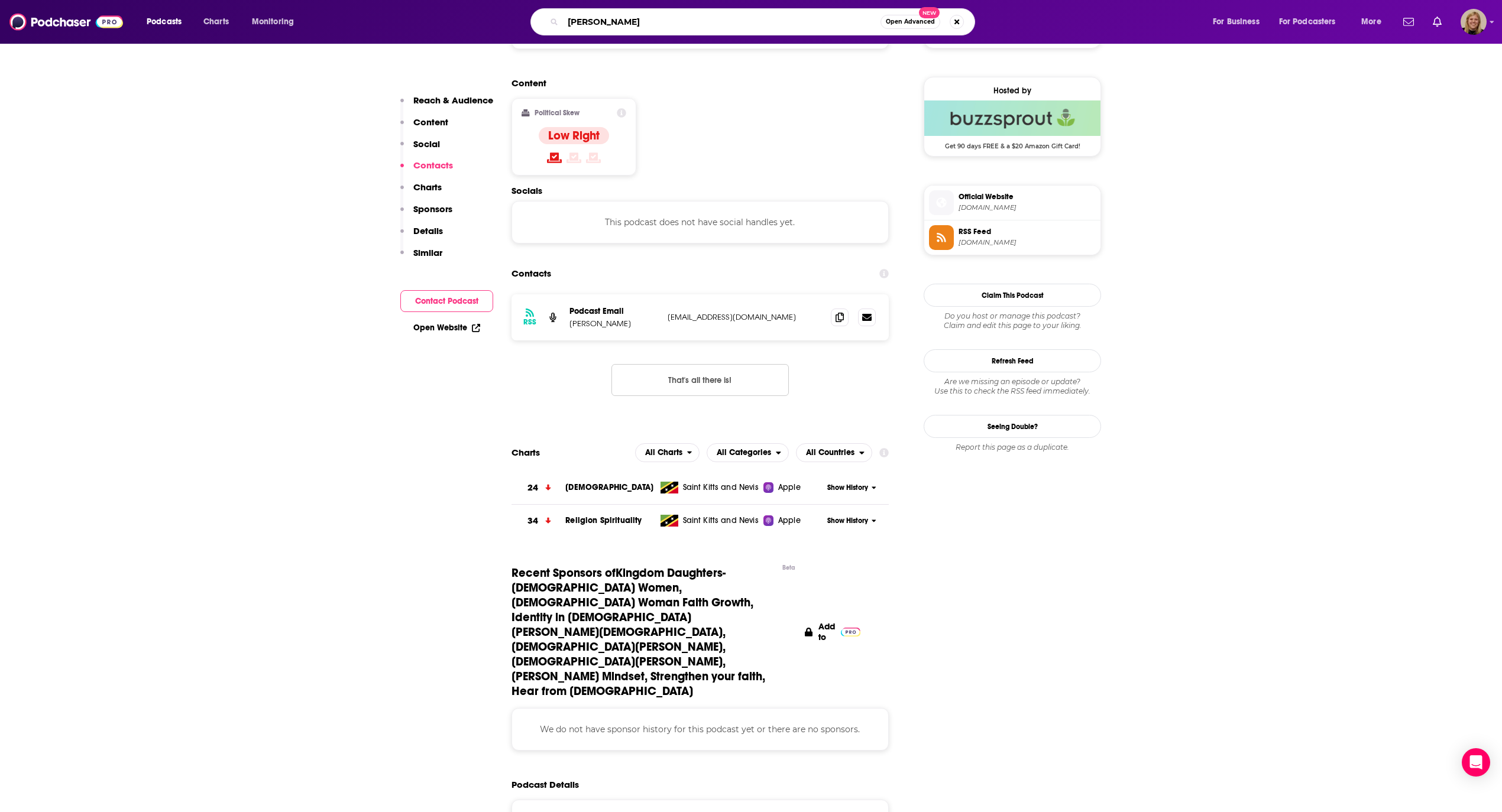
type input "[PERSON_NAME]"
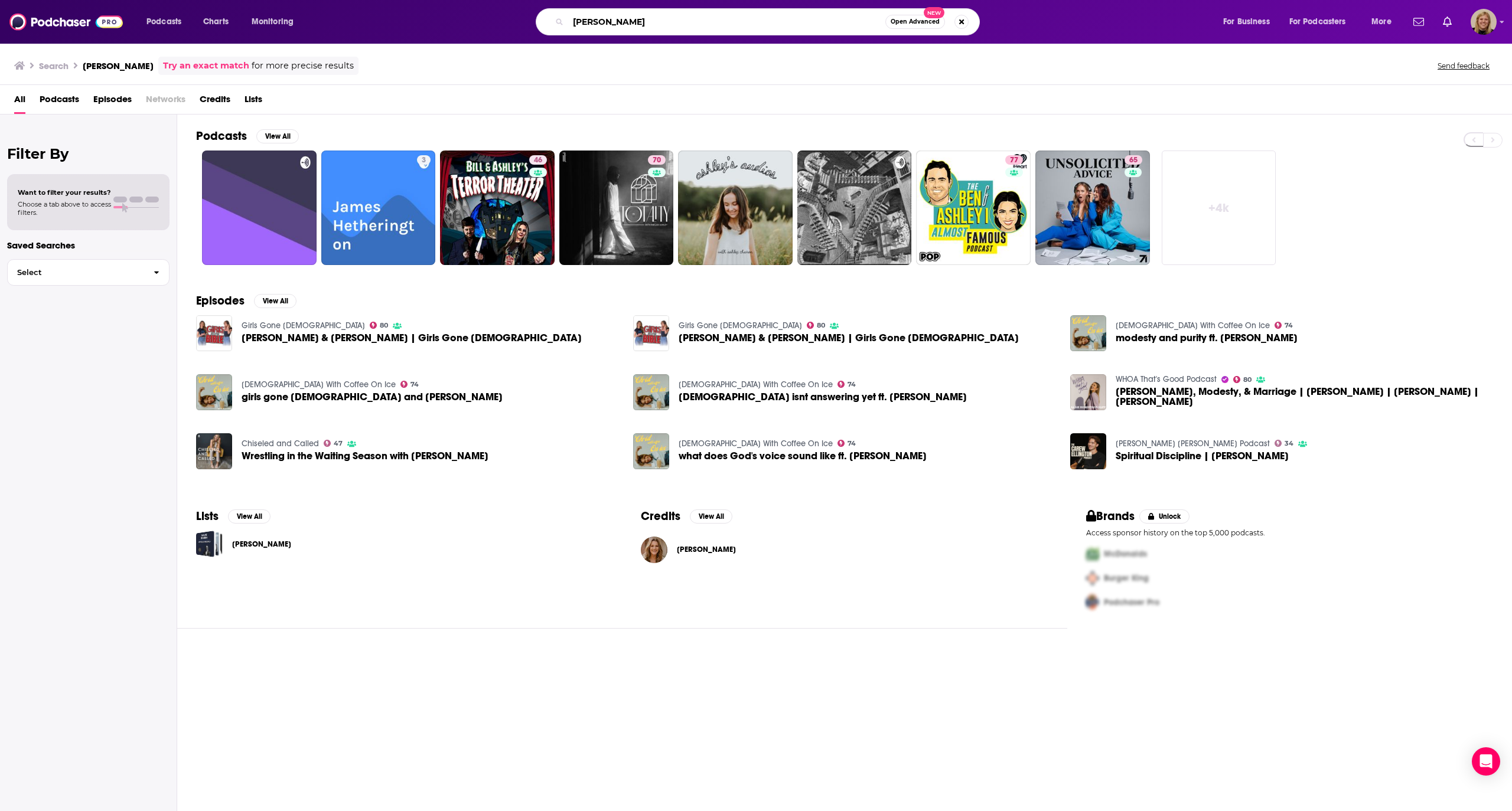
click at [591, 20] on input "[PERSON_NAME]" at bounding box center [726, 22] width 317 height 18
paste input "Grow Through What You Go Through"
type input "Grow Through What You Go Through"
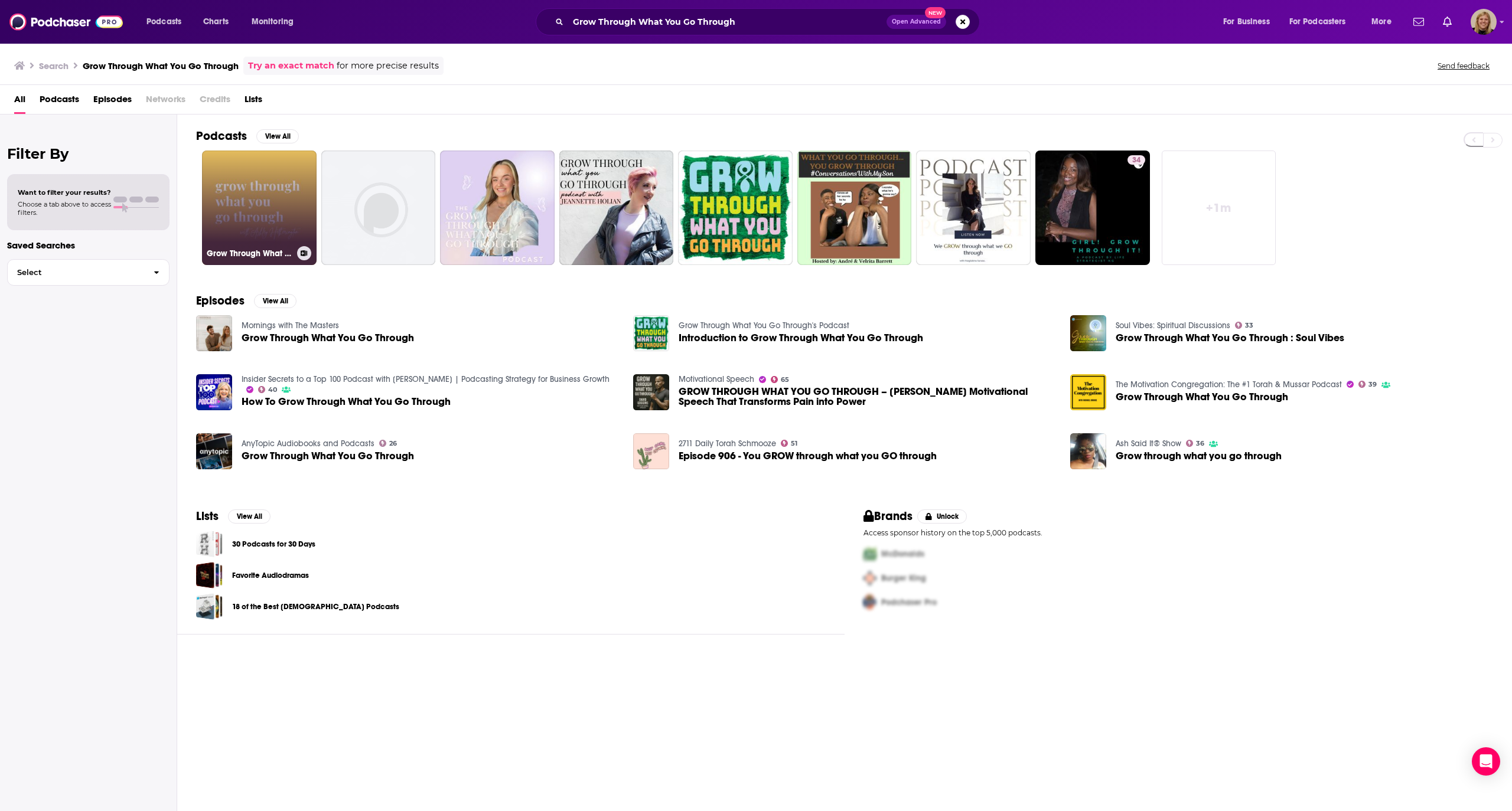
click at [258, 198] on link "Grow Through What You Go Through" at bounding box center [259, 207] width 114 height 114
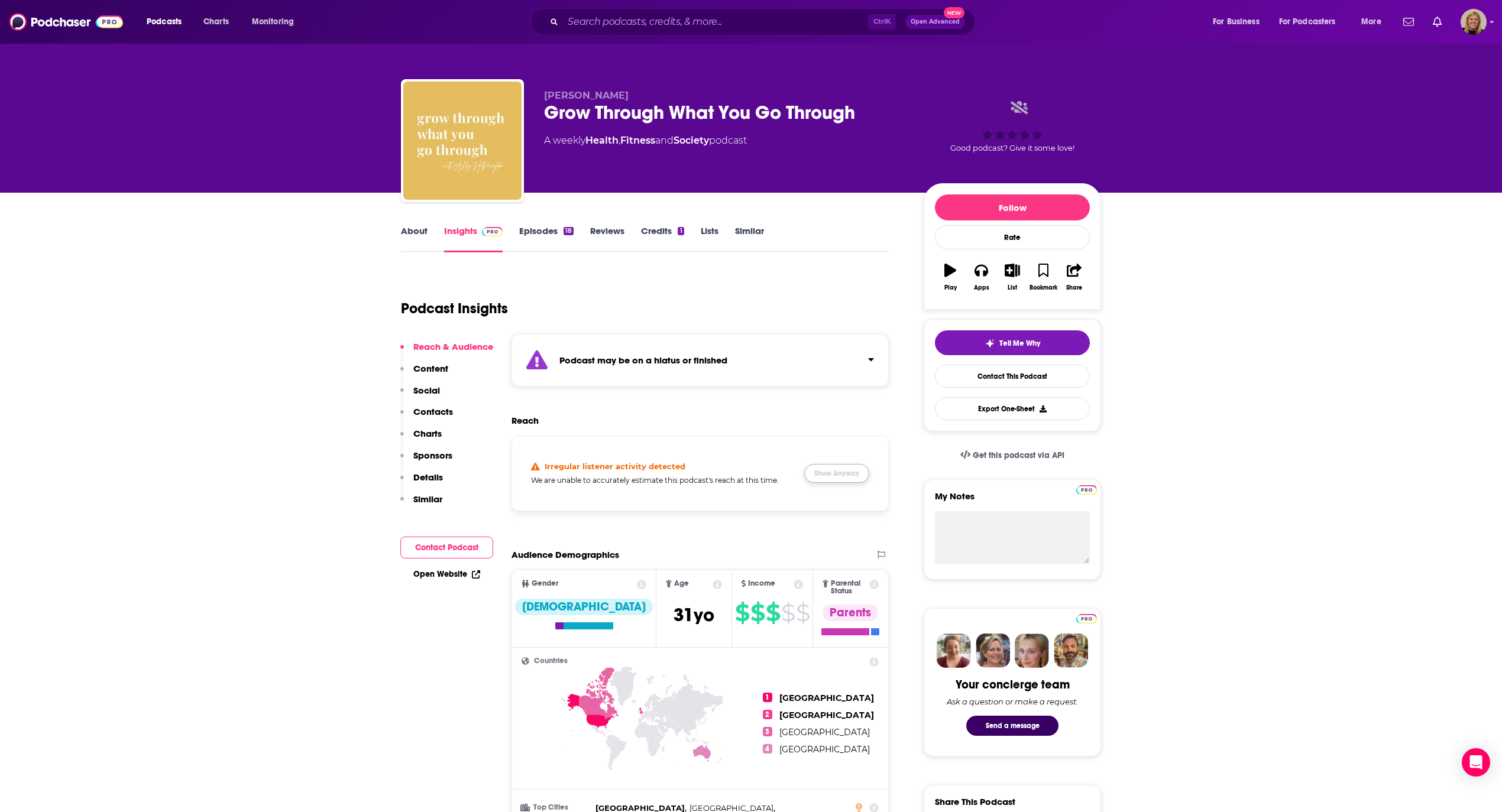
click at [839, 472] on button "Show Anyway" at bounding box center [836, 473] width 65 height 18
click at [869, 357] on icon "Click to expand status details" at bounding box center [870, 359] width 6 height 9
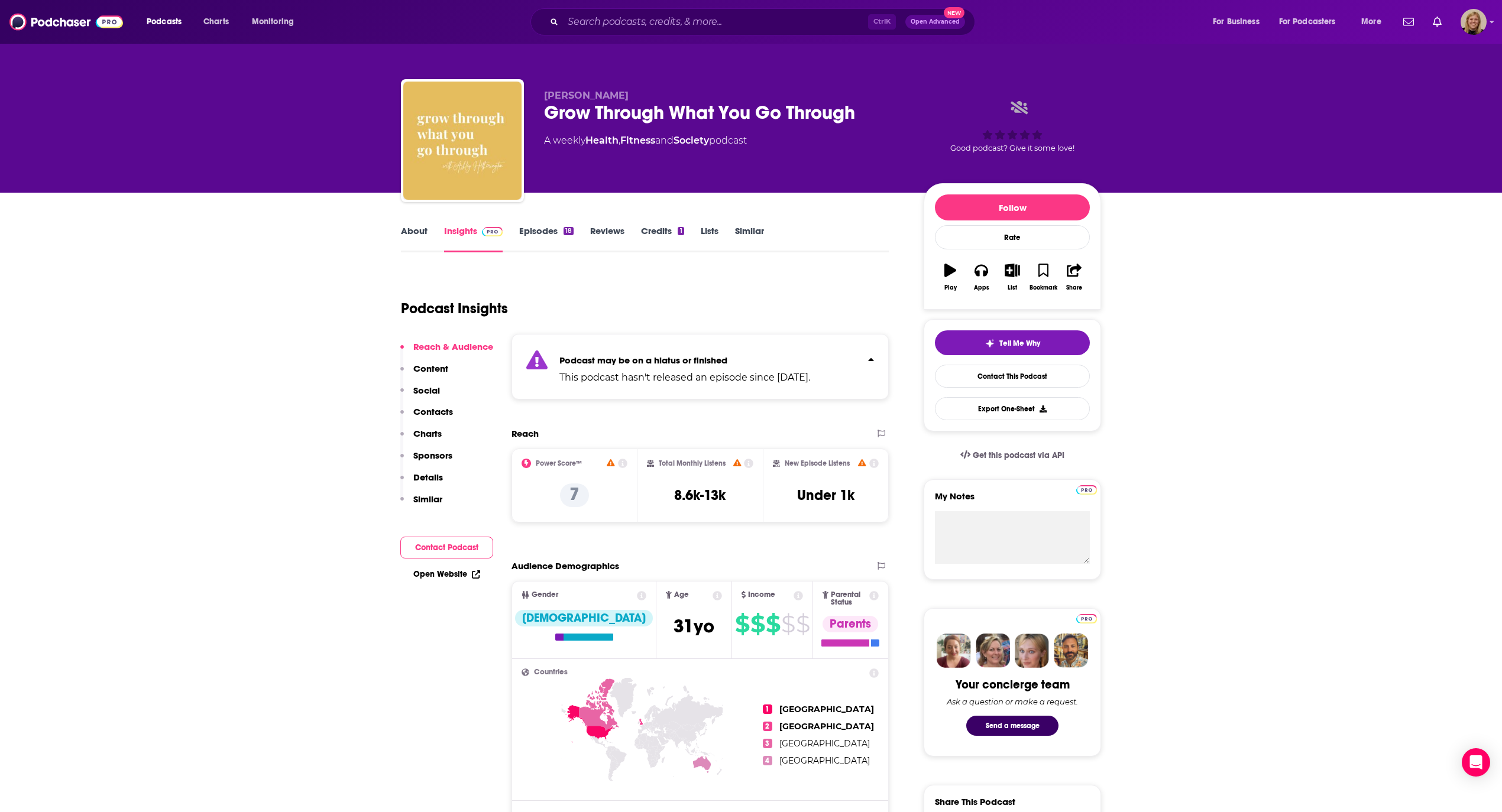
click at [421, 553] on button "Contact Podcast" at bounding box center [447, 547] width 93 height 22
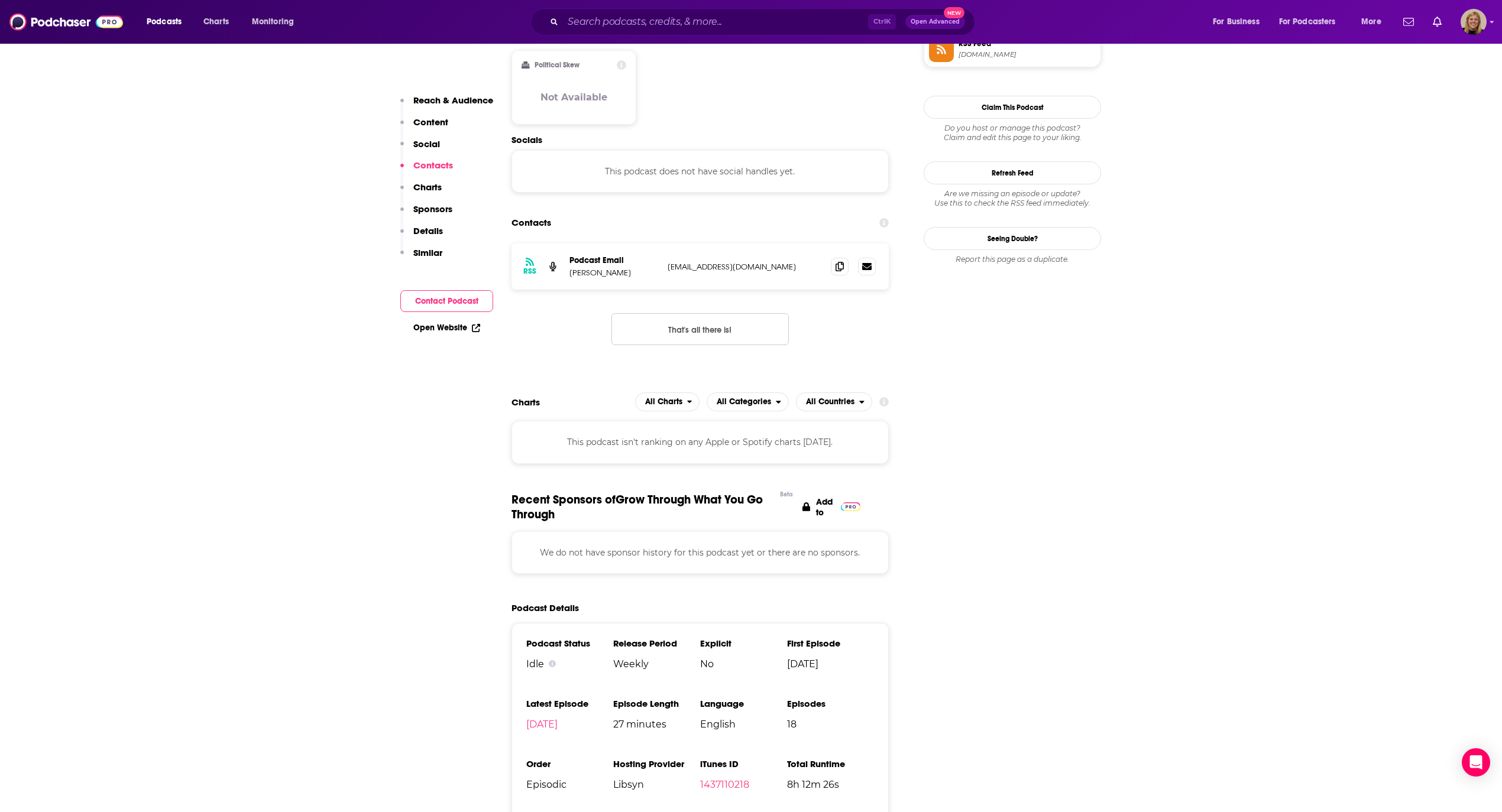
scroll to position [1020, 0]
click at [838, 261] on icon at bounding box center [839, 265] width 8 height 9
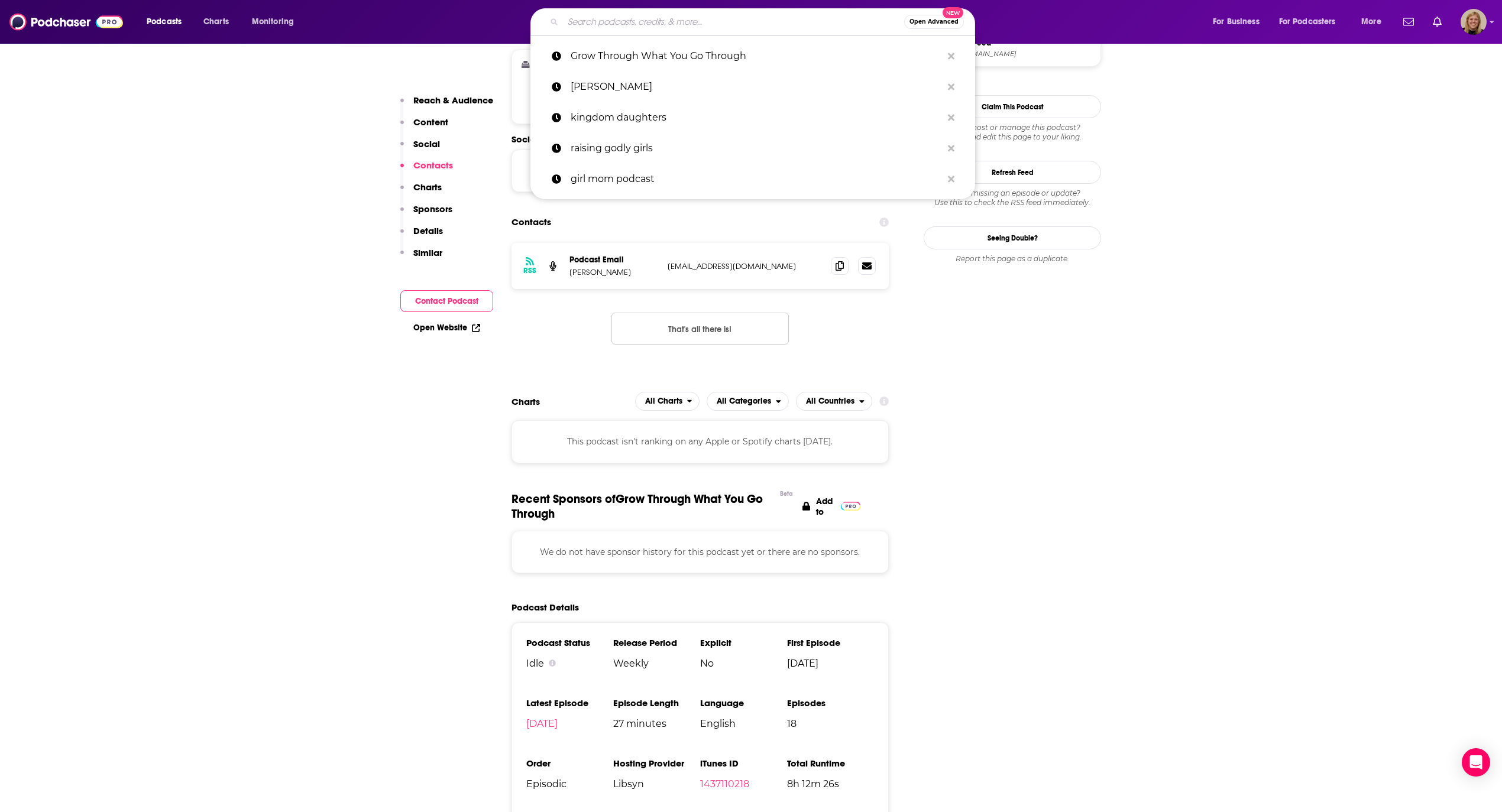
click at [684, 20] on input "Search podcasts, credits, & more..." at bounding box center [733, 22] width 341 height 18
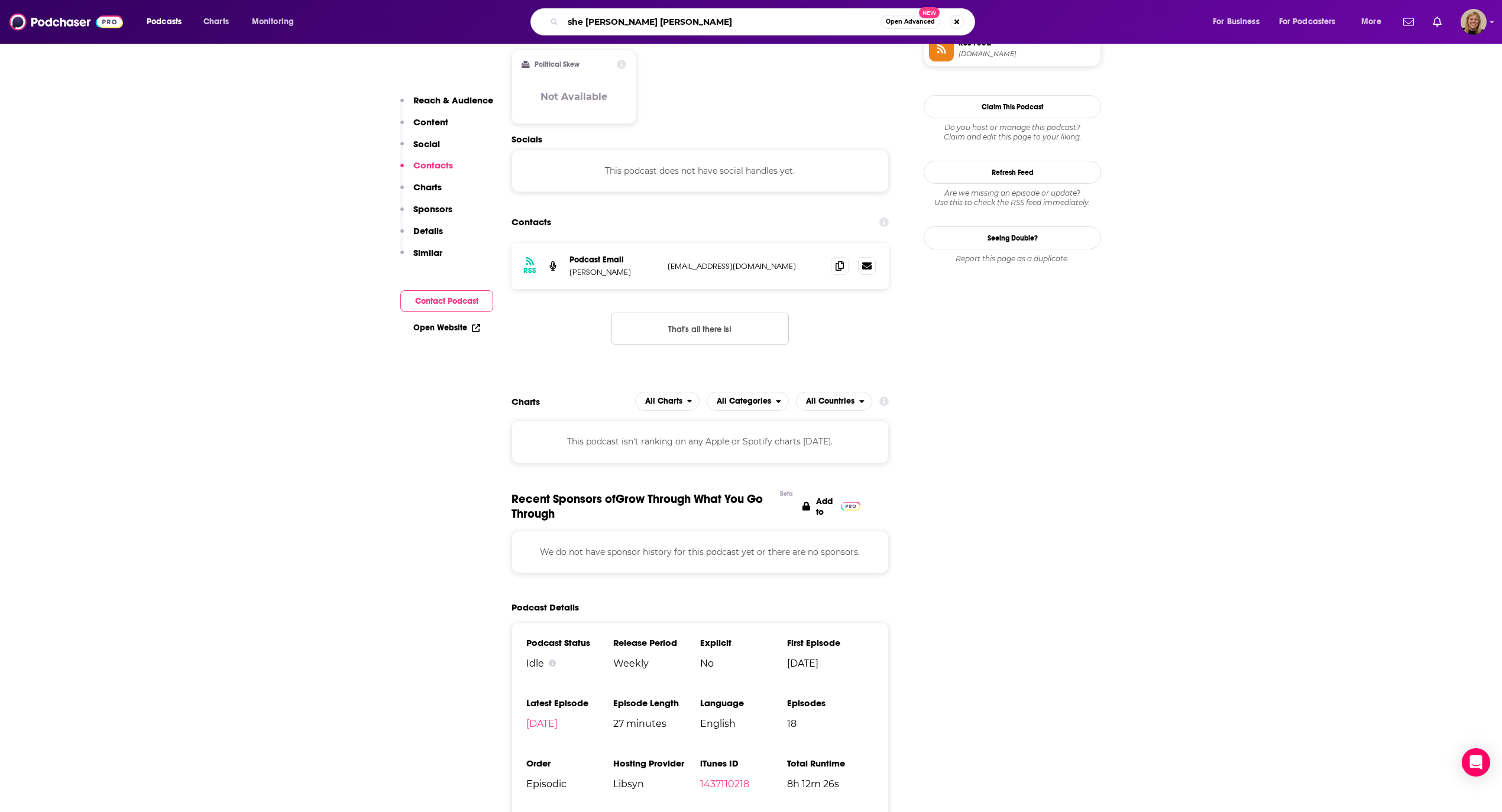
type input "she [PERSON_NAME] [PERSON_NAME]"
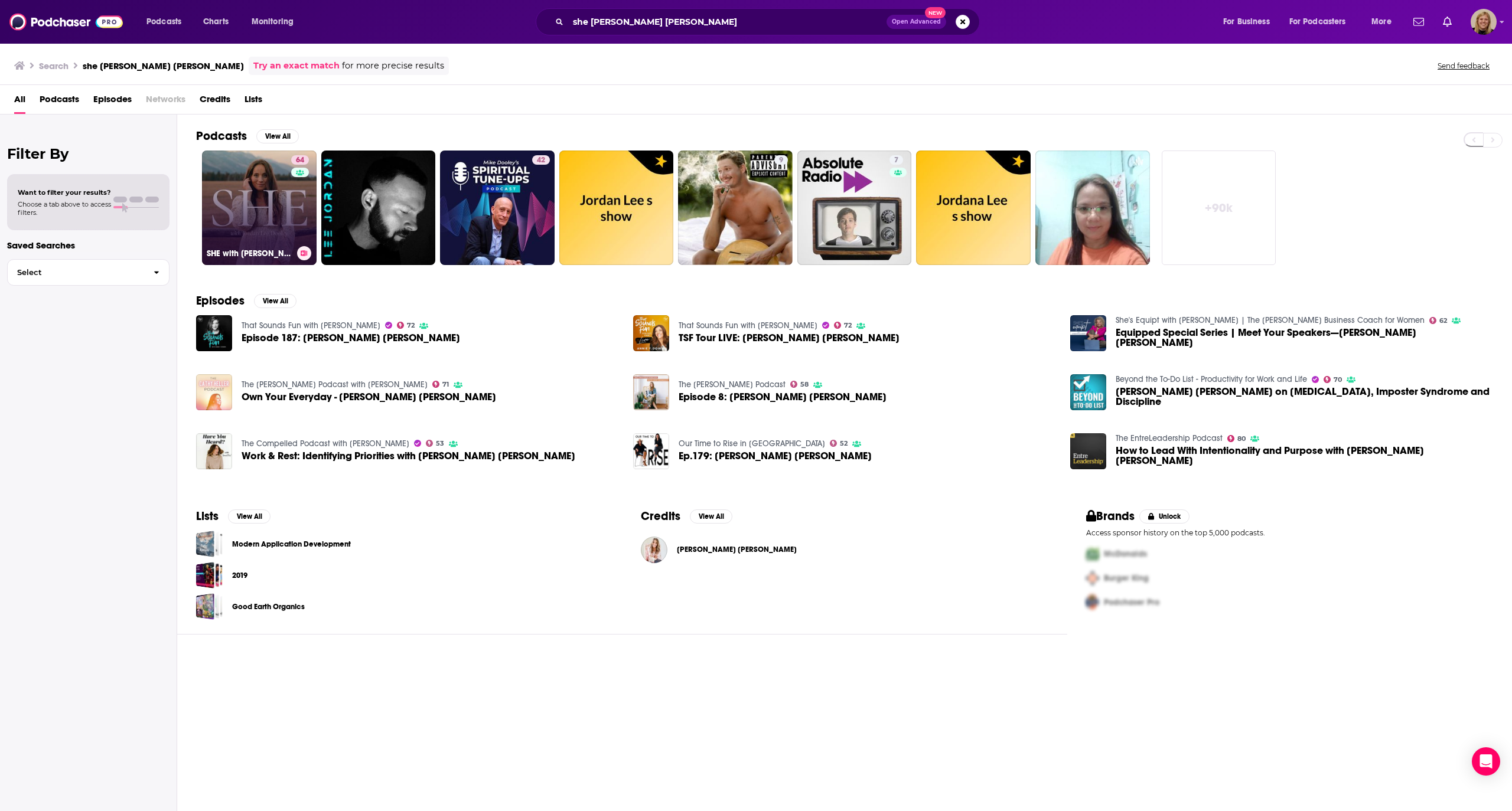
click at [299, 196] on div "64" at bounding box center [302, 201] width 21 height 91
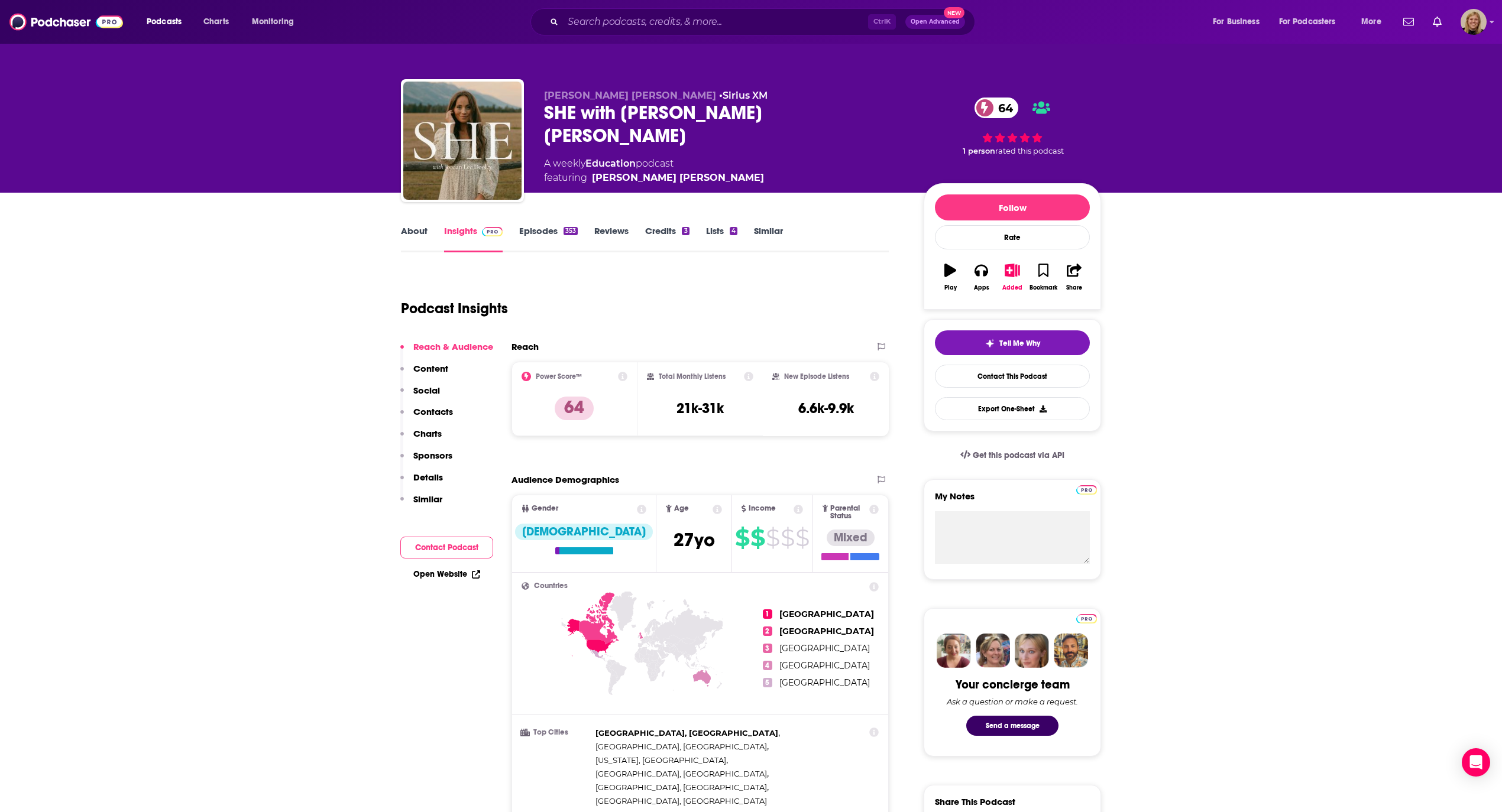
click at [524, 225] on link "Episodes 353" at bounding box center [548, 239] width 59 height 27
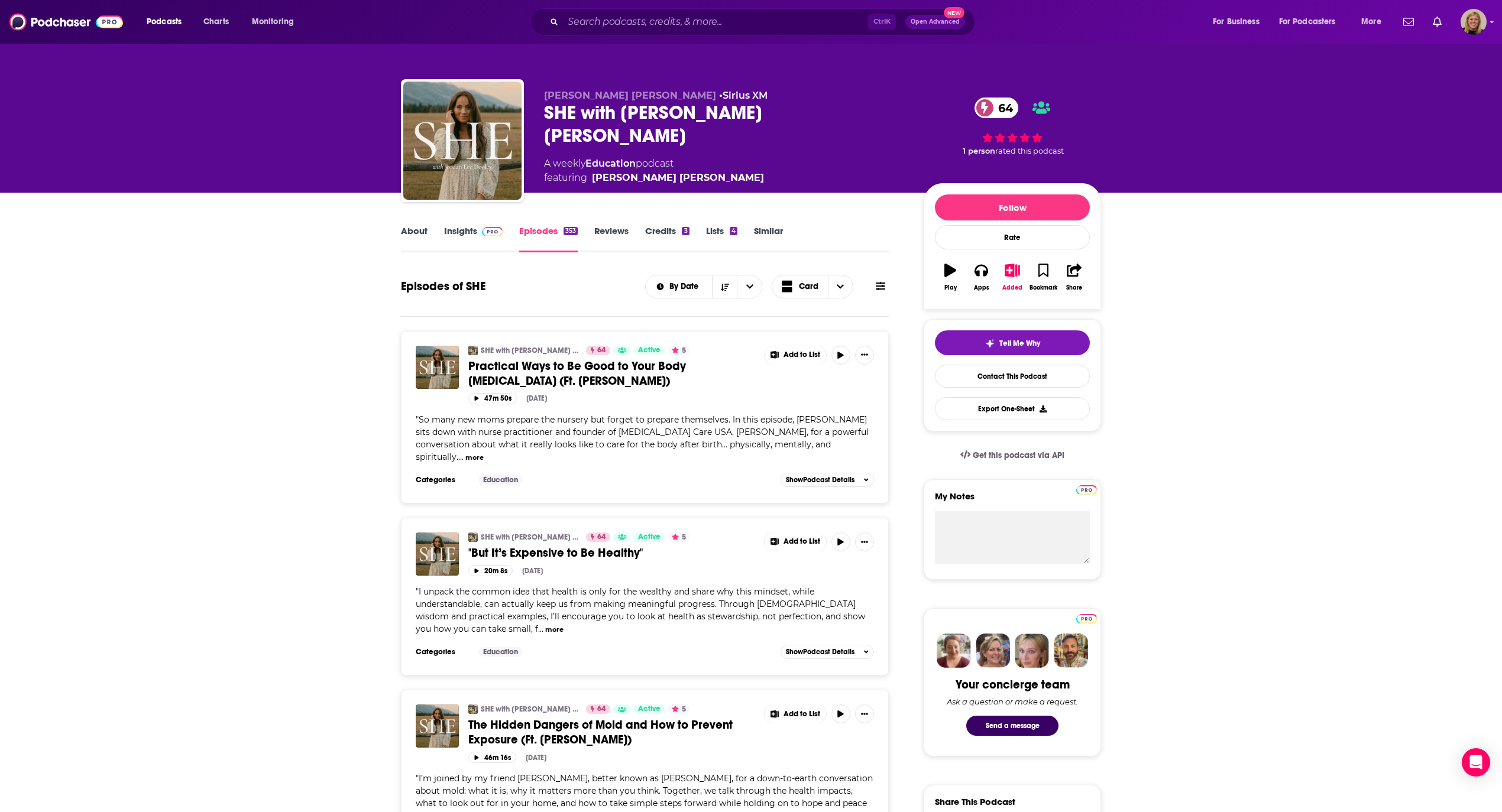
click at [883, 285] on icon at bounding box center [880, 286] width 9 height 8
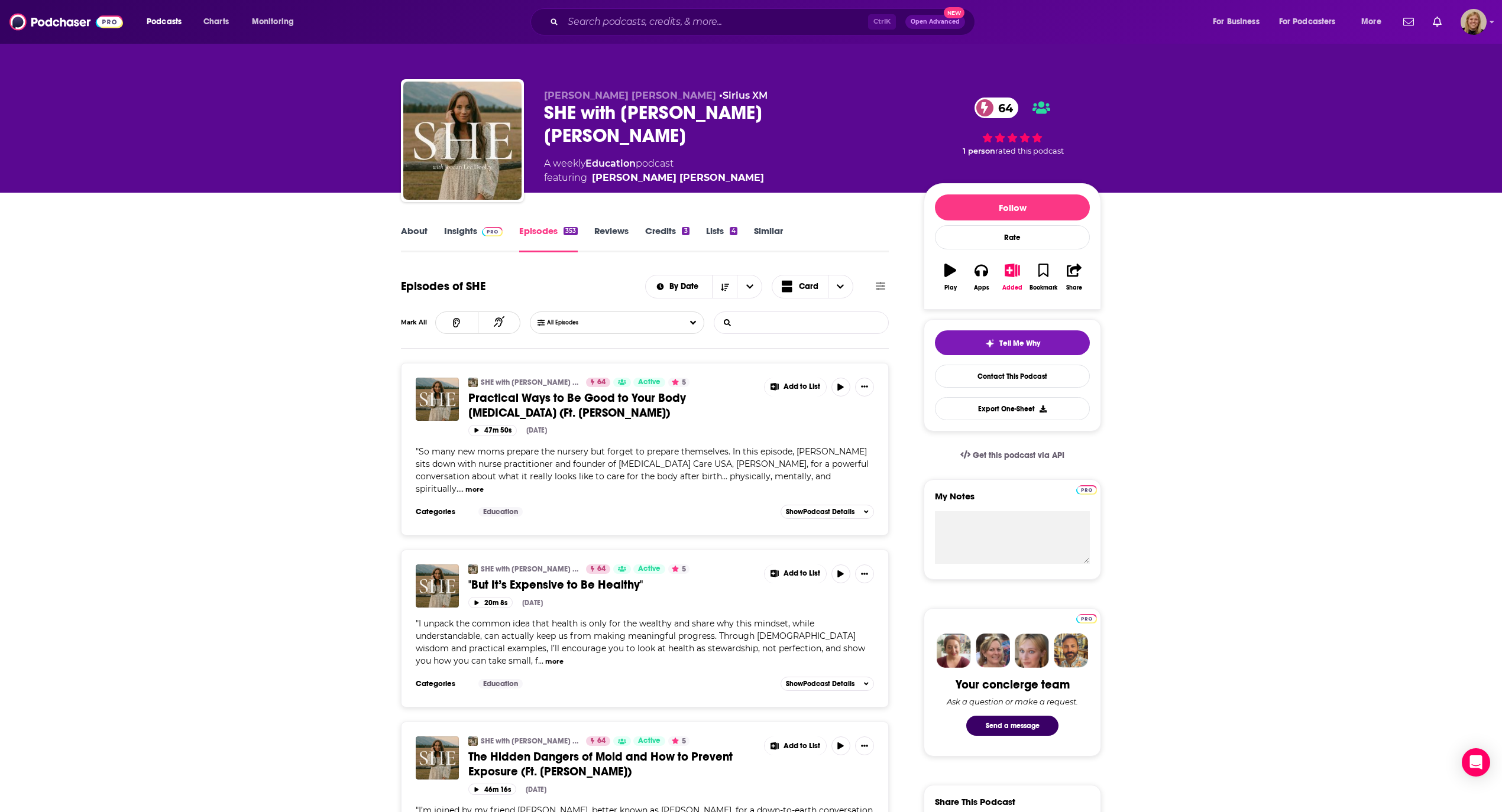
click at [824, 317] on input "List Search Input" at bounding box center [775, 322] width 124 height 21
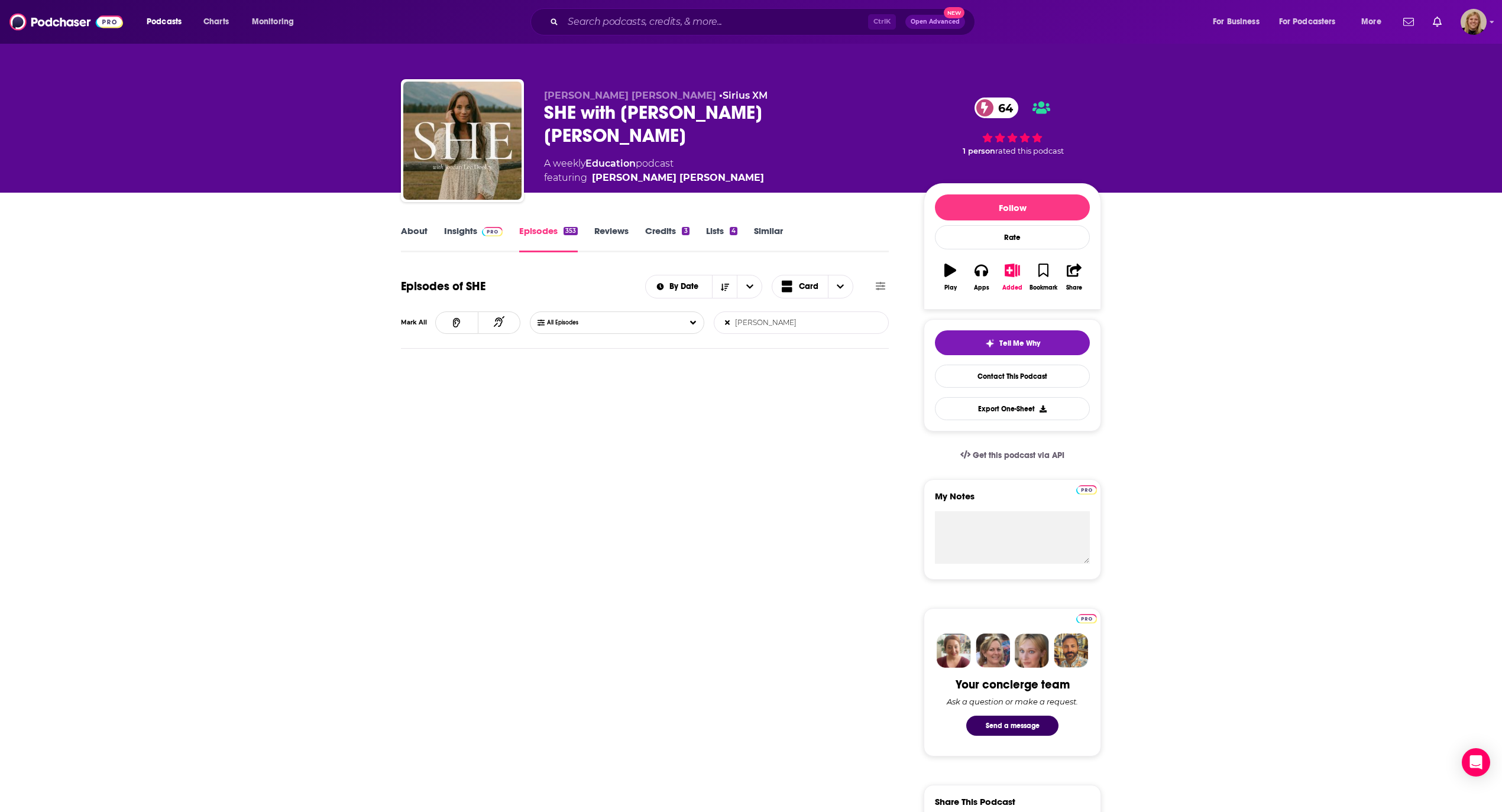
drag, startPoint x: 711, startPoint y: 324, endPoint x: 706, endPoint y: 325, distance: 5.1
click at [706, 325] on div "All Episodes [PERSON_NAME] List Search Input Search Episodes..." at bounding box center [709, 322] width 359 height 23
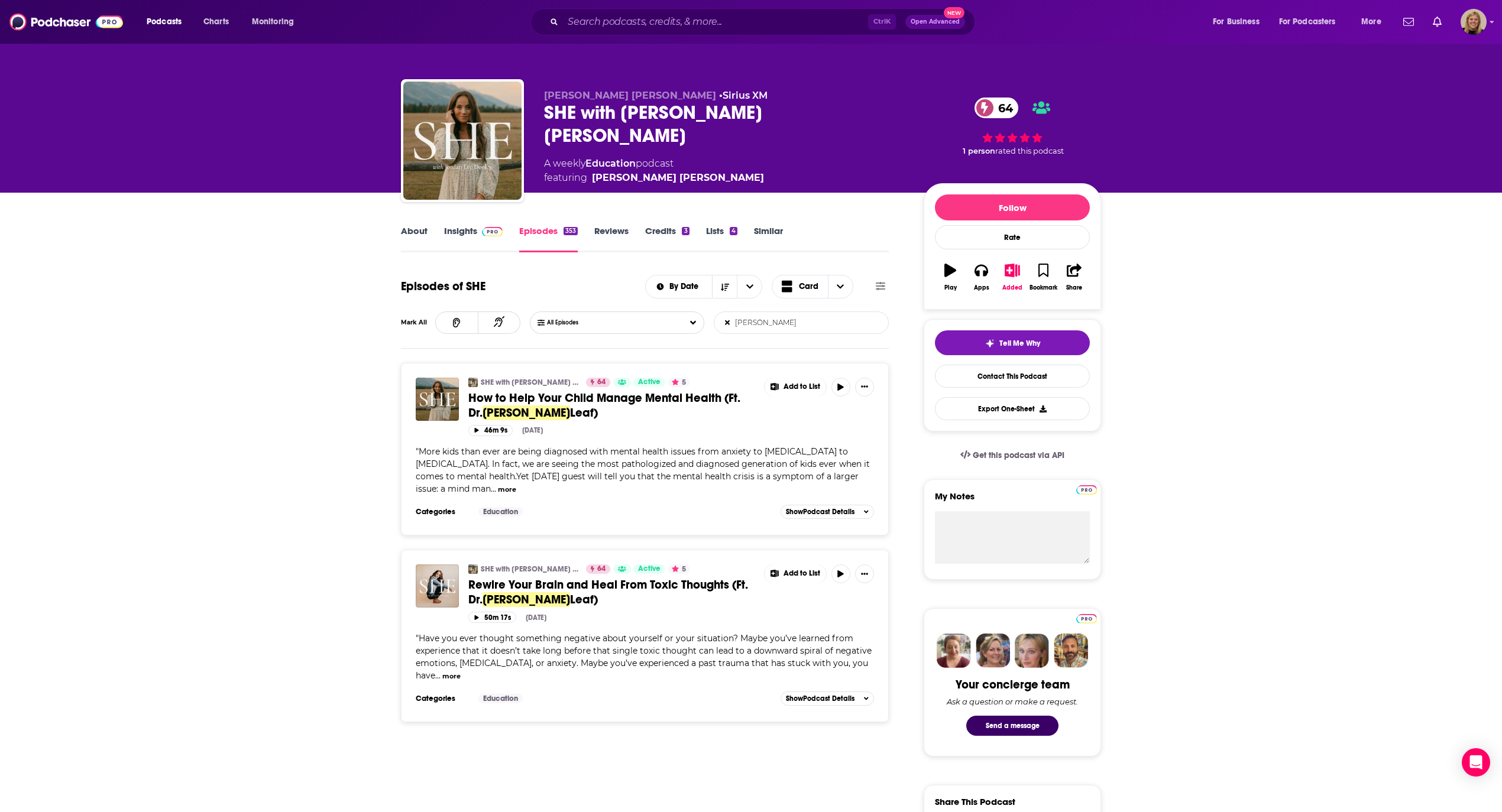
type input "[PERSON_NAME]"
click at [532, 224] on div "About Insights Episodes 353 Reviews Credits 3 Lists 4 Similar" at bounding box center [645, 238] width 488 height 29
click at [726, 324] on icon at bounding box center [727, 323] width 5 height 7
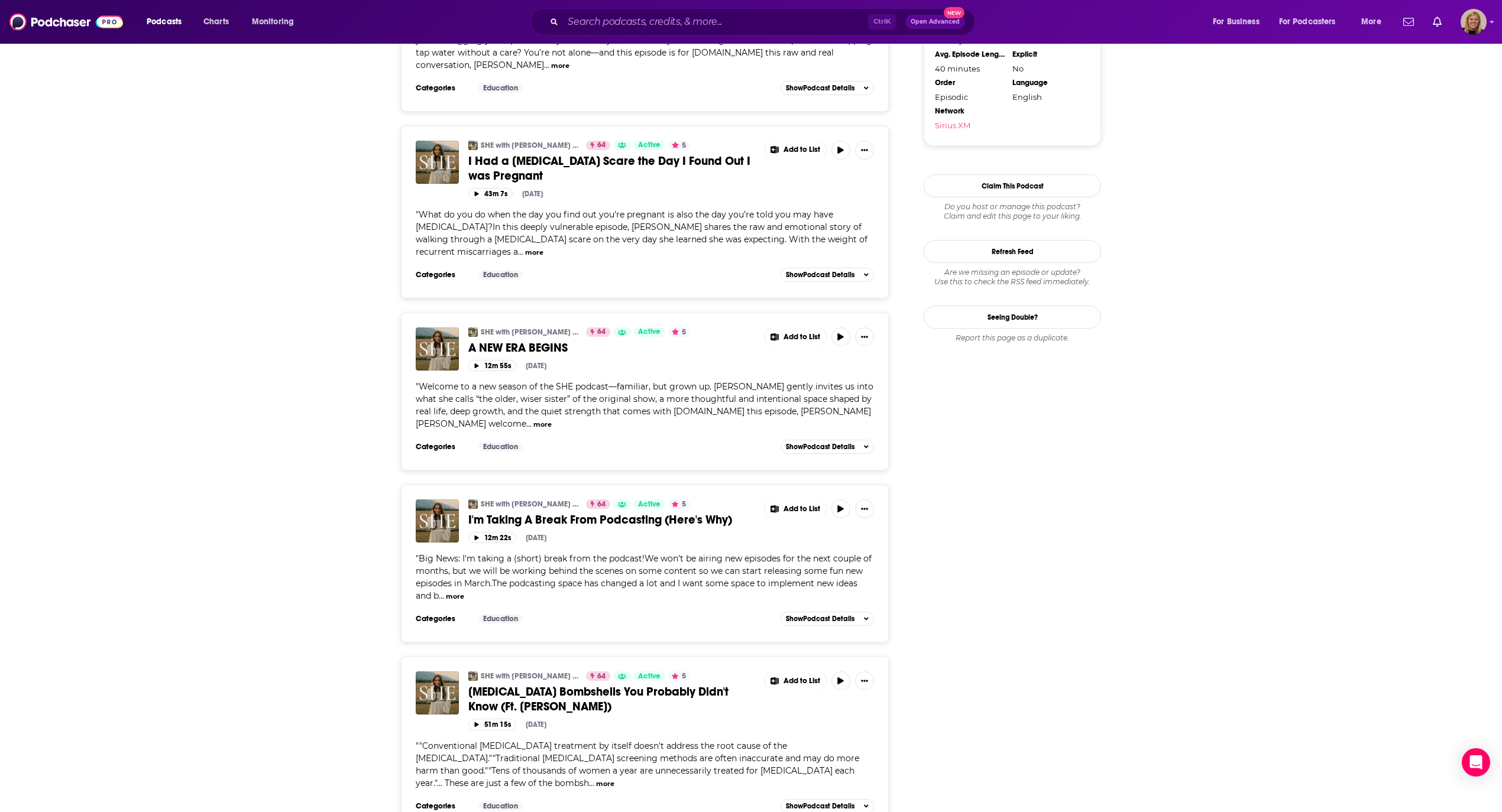
scroll to position [1339, 0]
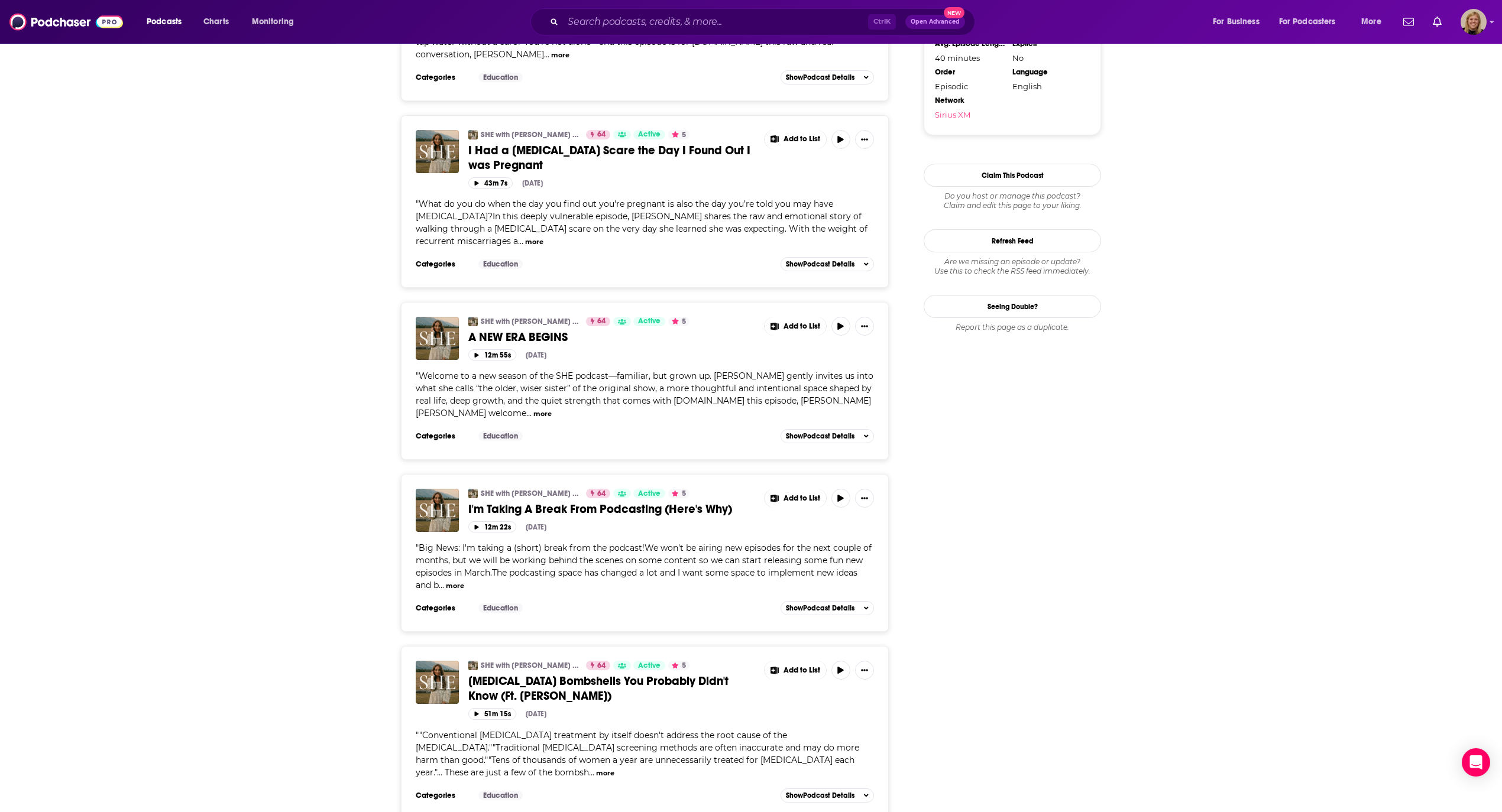
click at [552, 409] on button "more" at bounding box center [542, 414] width 19 height 10
